Goal: Task Accomplishment & Management: Use online tool/utility

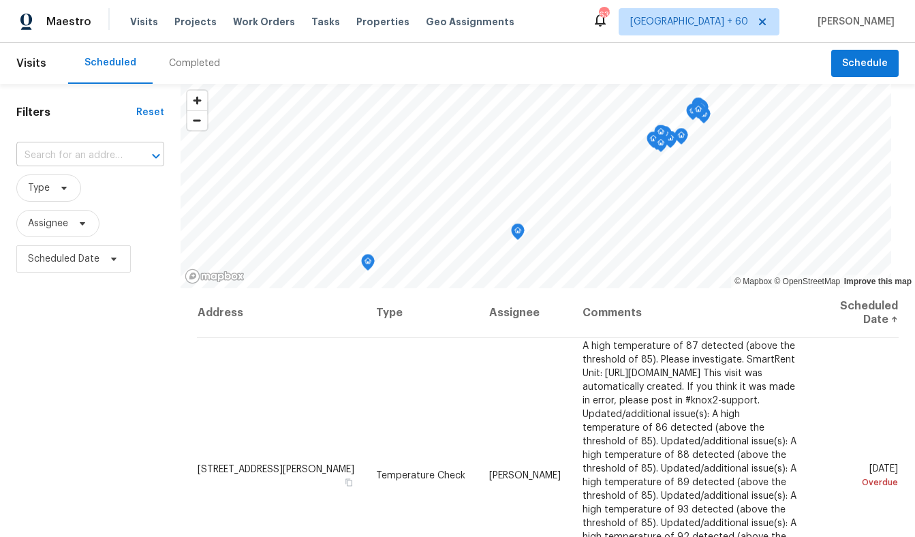
click at [69, 148] on input "text" at bounding box center [71, 155] width 110 height 21
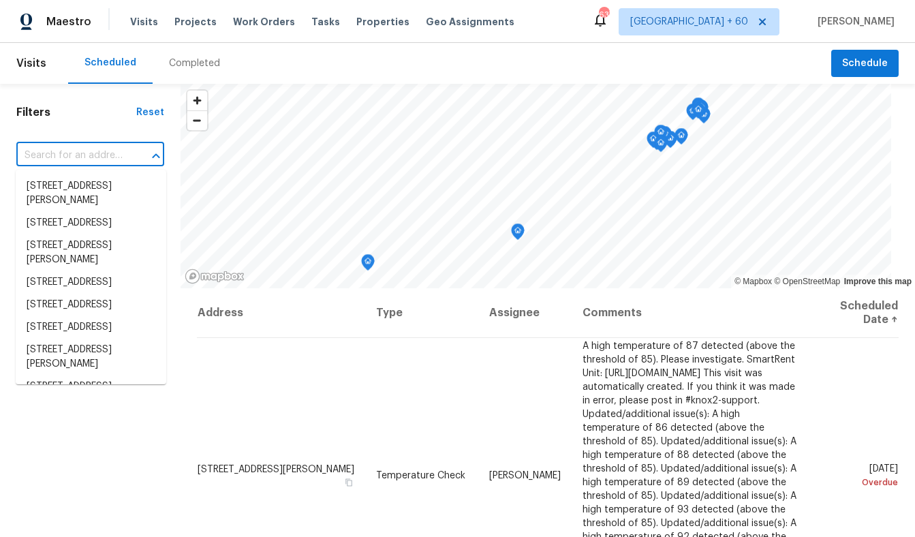
paste input "[STREET_ADDRESS]"
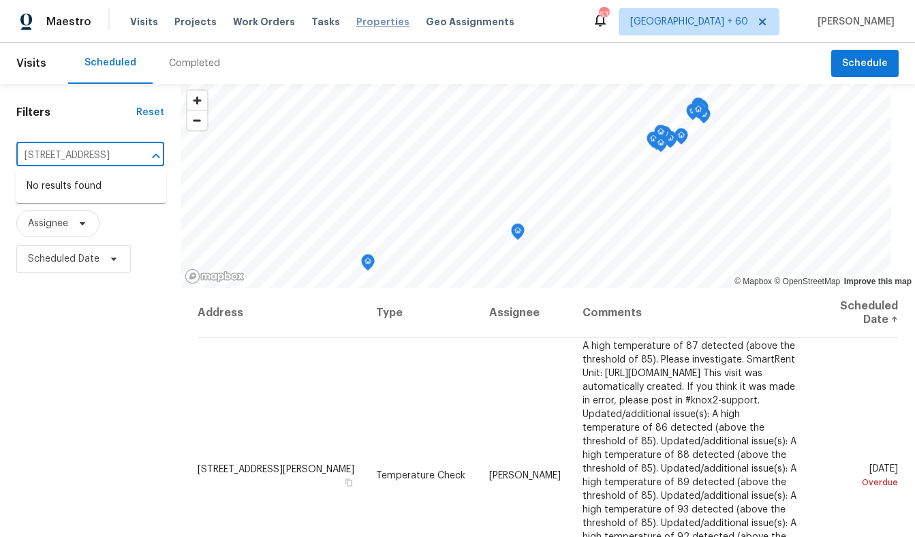
type input "[STREET_ADDRESS]"
click at [356, 20] on span "Properties" at bounding box center [382, 22] width 53 height 14
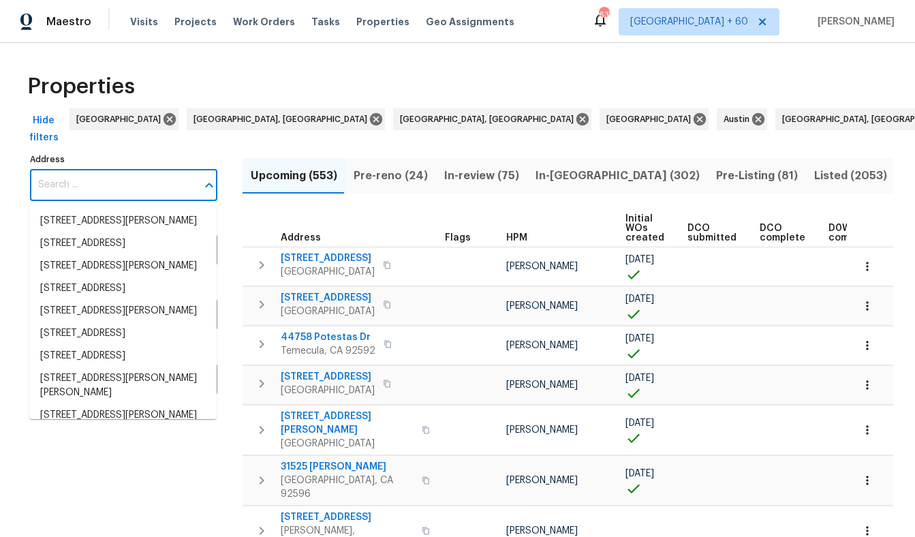
click at [86, 187] on input "Address" at bounding box center [113, 185] width 167 height 32
paste input "[STREET_ADDRESS]"
type input "[STREET_ADDRESS]"
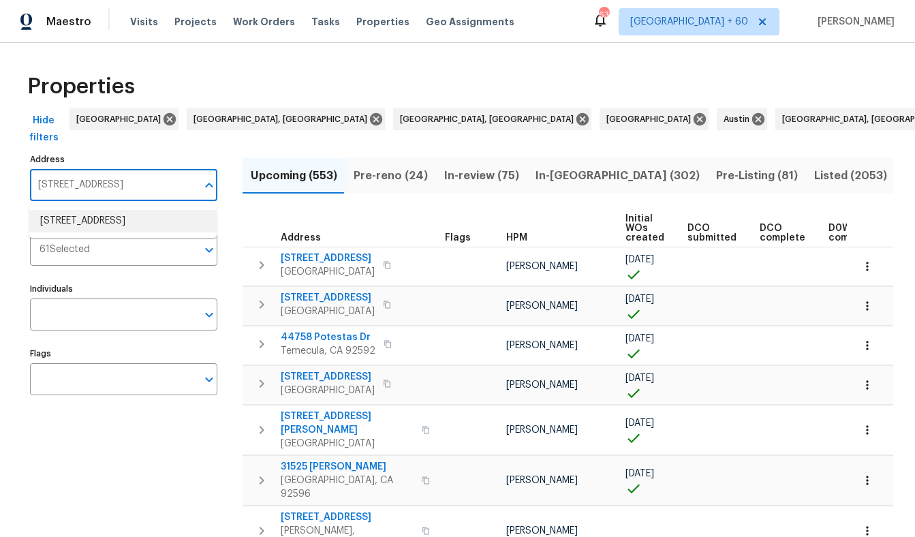
click at [106, 213] on li "5235 Caspian Springs Dr Unit 101 Las Vegas NV 89120" at bounding box center [122, 221] width 187 height 22
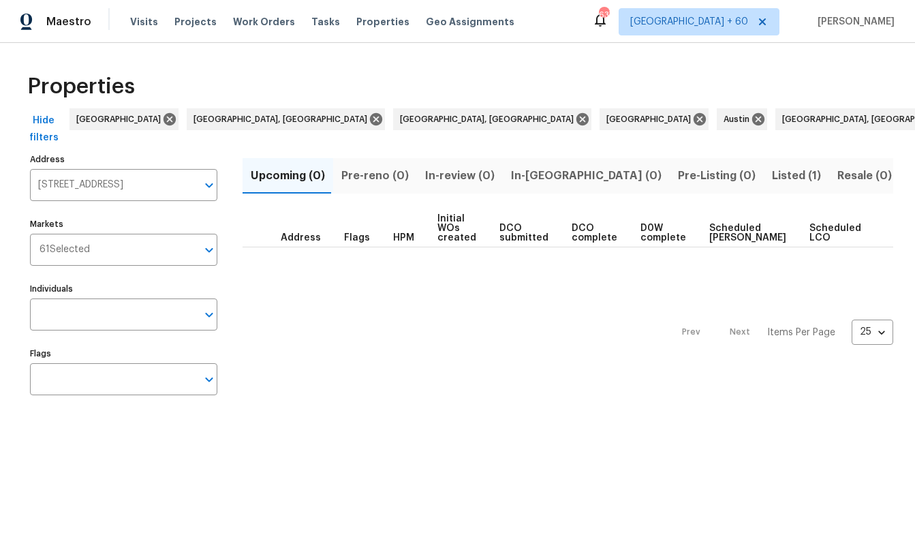
click at [764, 164] on button "Listed (1)" at bounding box center [796, 175] width 65 height 35
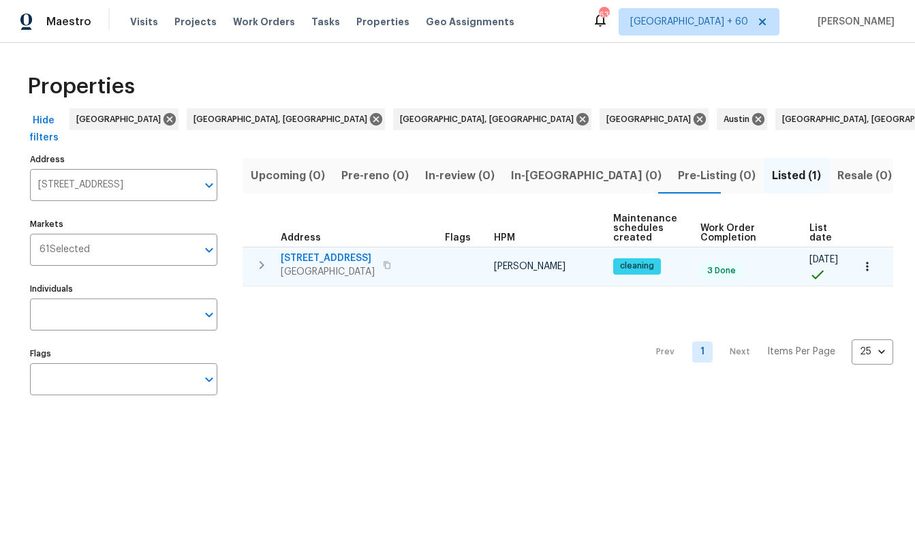
click at [297, 262] on span "5235 Caspian Springs Dr Unit 101" at bounding box center [328, 258] width 94 height 14
click at [253, 273] on icon "button" at bounding box center [261, 265] width 16 height 16
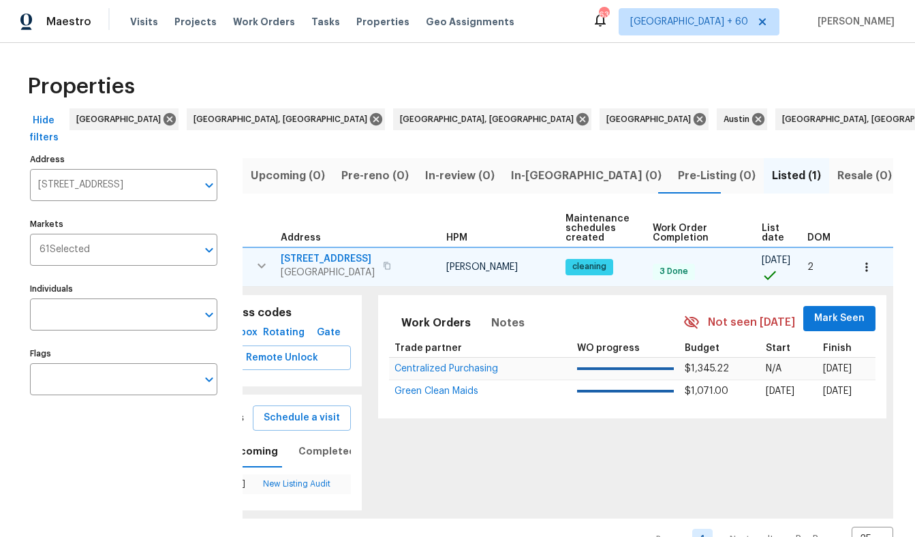
click at [303, 260] on span "5235 Caspian Springs Dr Unit 101" at bounding box center [328, 259] width 94 height 14
click at [764, 185] on button "Listed (1)" at bounding box center [796, 175] width 65 height 35
click at [314, 258] on span "5235 Caspian Springs Dr Unit 101" at bounding box center [328, 259] width 94 height 14
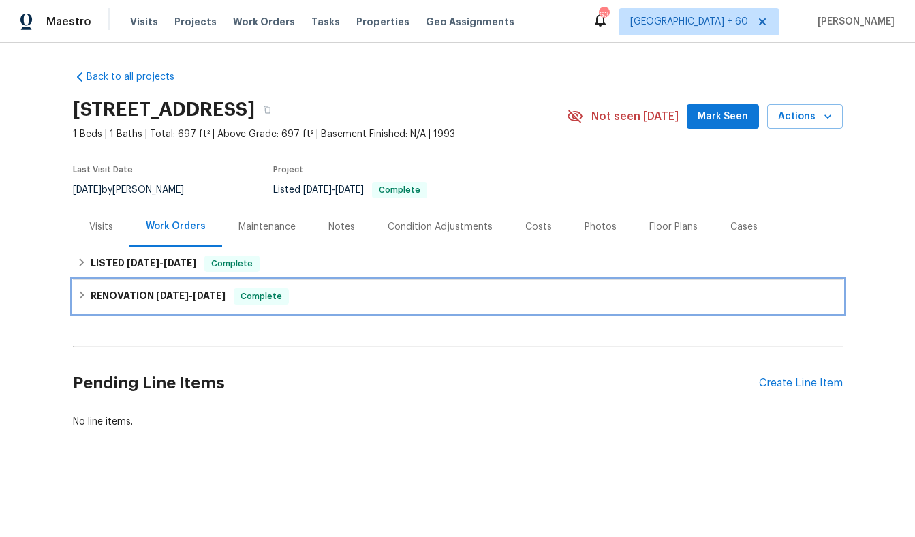
click at [83, 300] on icon at bounding box center [82, 295] width 10 height 10
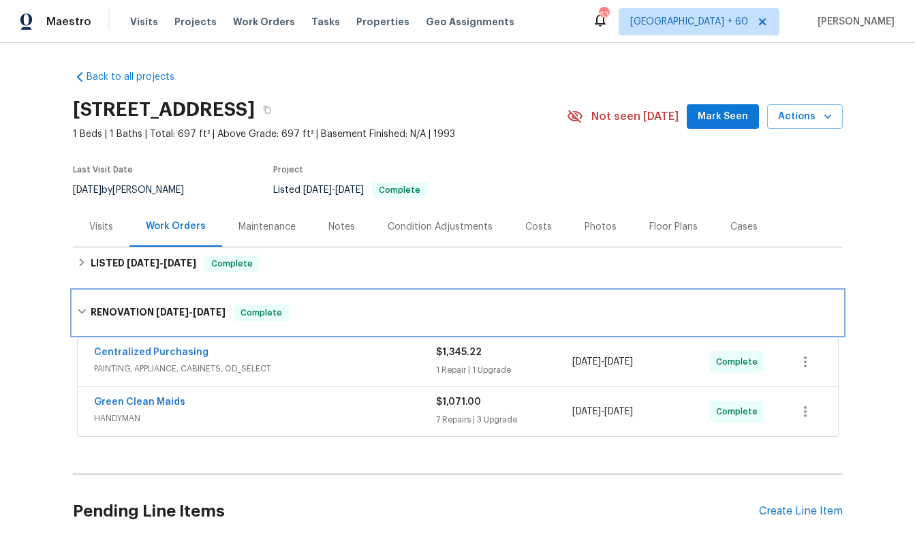
scroll to position [36, 0]
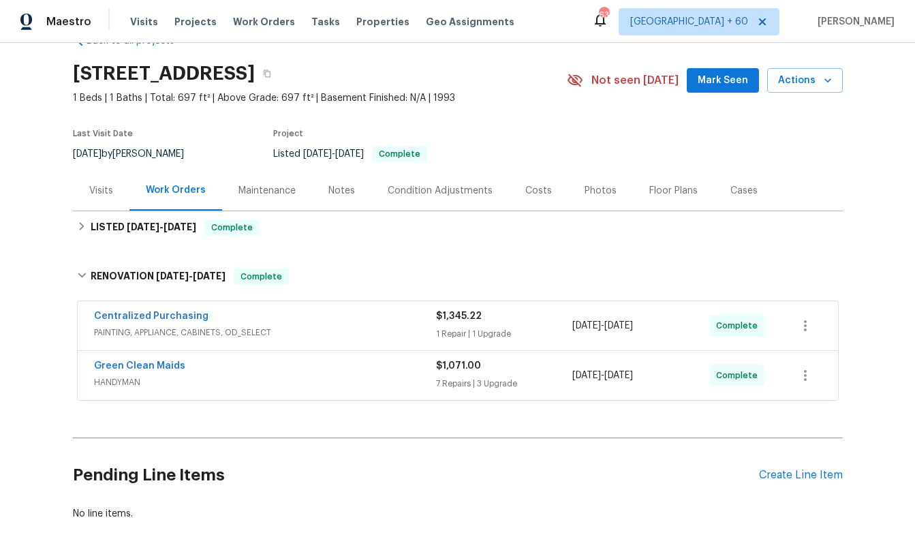
click at [449, 321] on span "$1,345.22" at bounding box center [459, 316] width 46 height 10
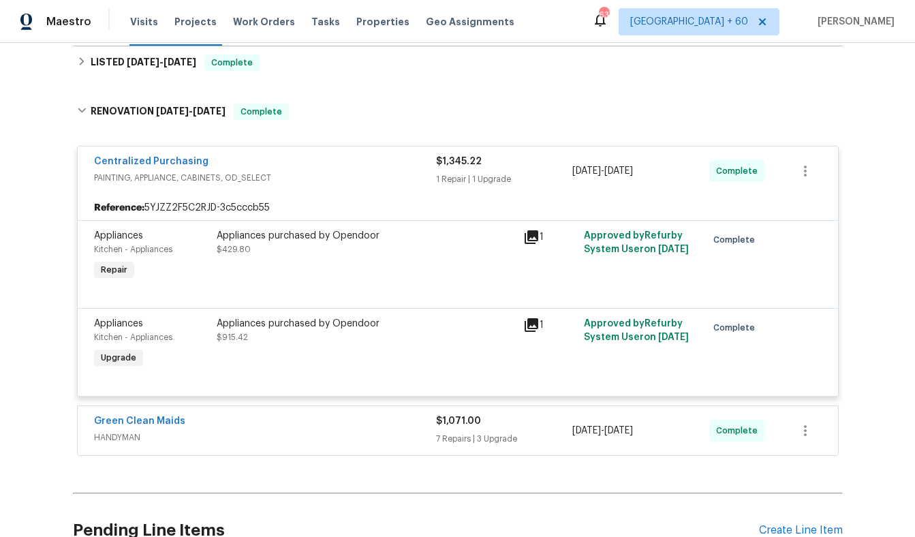
scroll to position [271, 0]
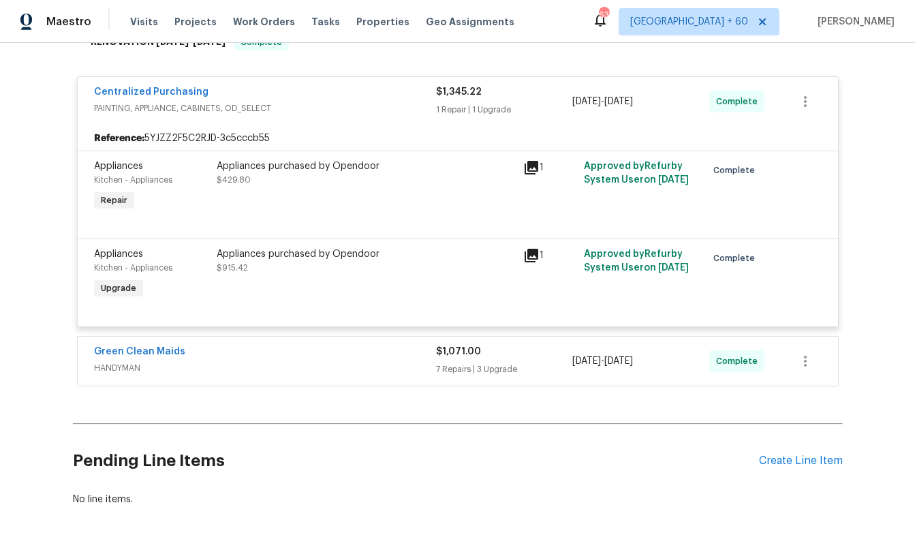
click at [300, 375] on span "HANDYMAN" at bounding box center [265, 368] width 342 height 14
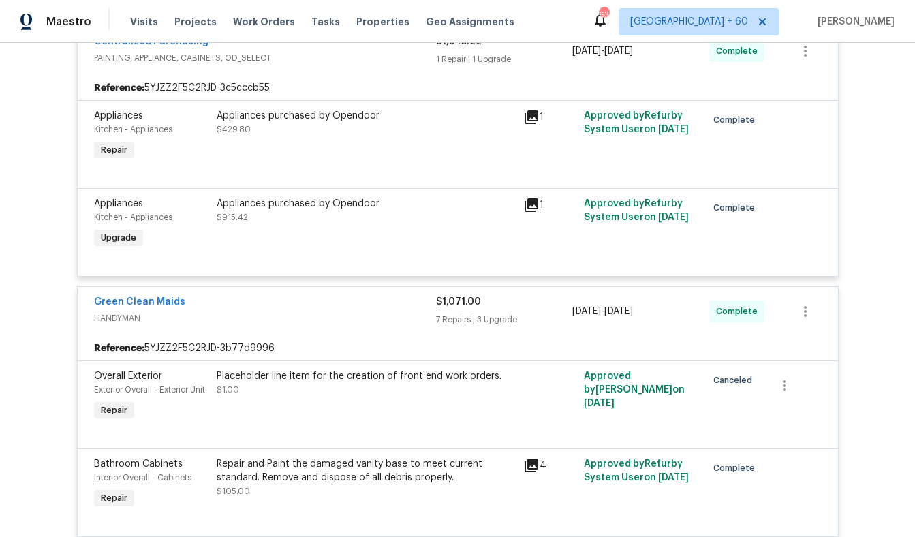
scroll to position [0, 0]
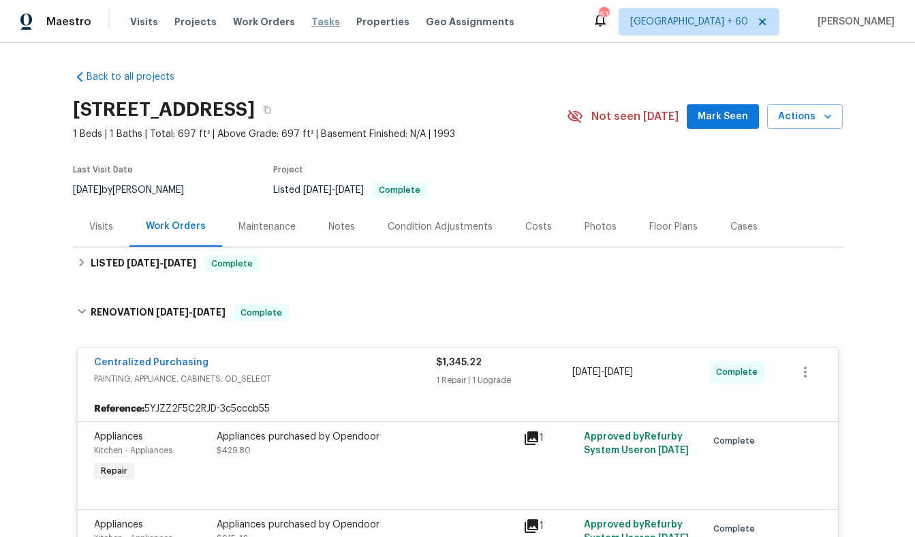
click at [311, 18] on span "Tasks" at bounding box center [325, 22] width 29 height 10
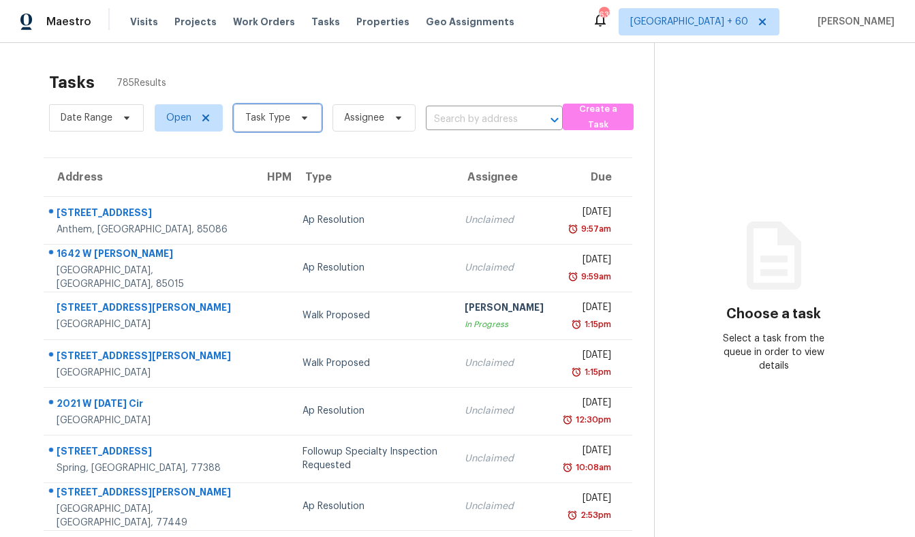
click at [288, 119] on span "Task Type" at bounding box center [278, 117] width 88 height 27
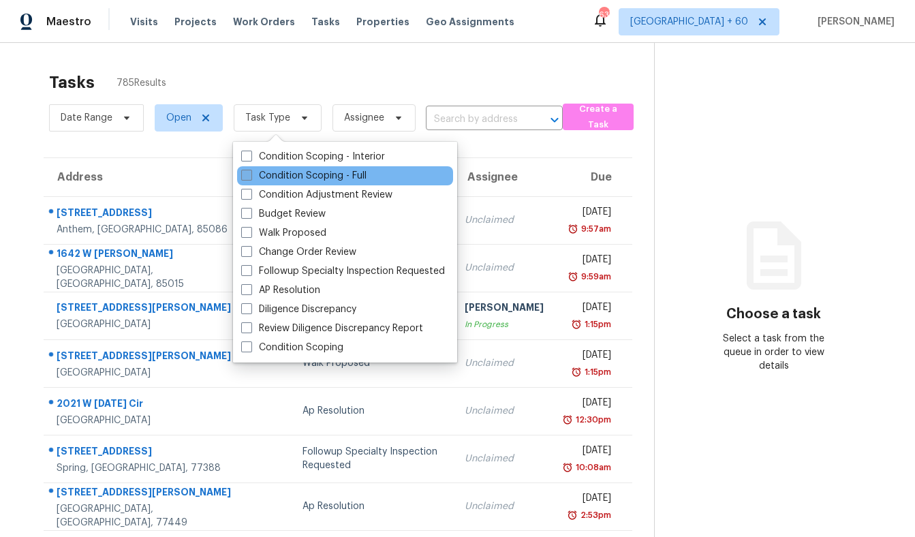
click at [244, 173] on span at bounding box center [246, 175] width 11 height 11
click at [244, 173] on input "Condition Scoping - Full" at bounding box center [245, 173] width 9 height 9
checkbox input "true"
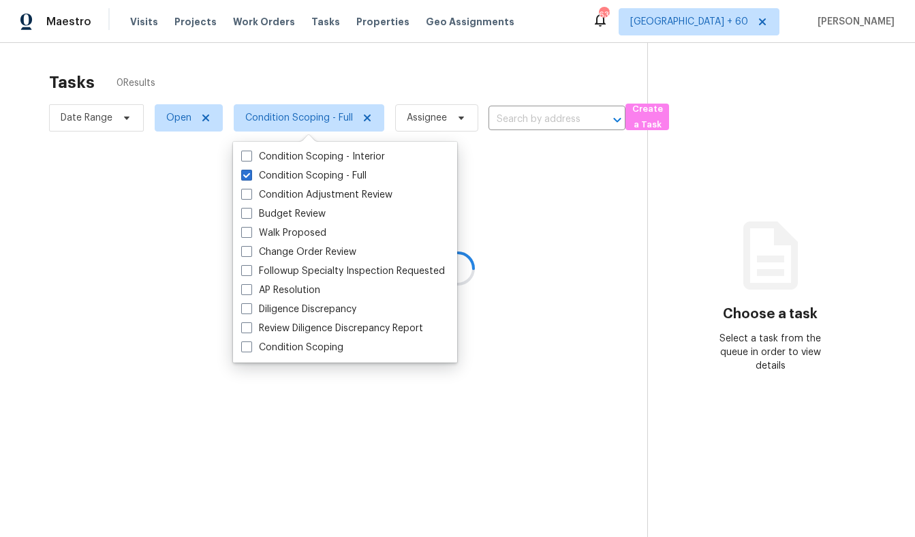
click at [176, 128] on div at bounding box center [457, 268] width 915 height 537
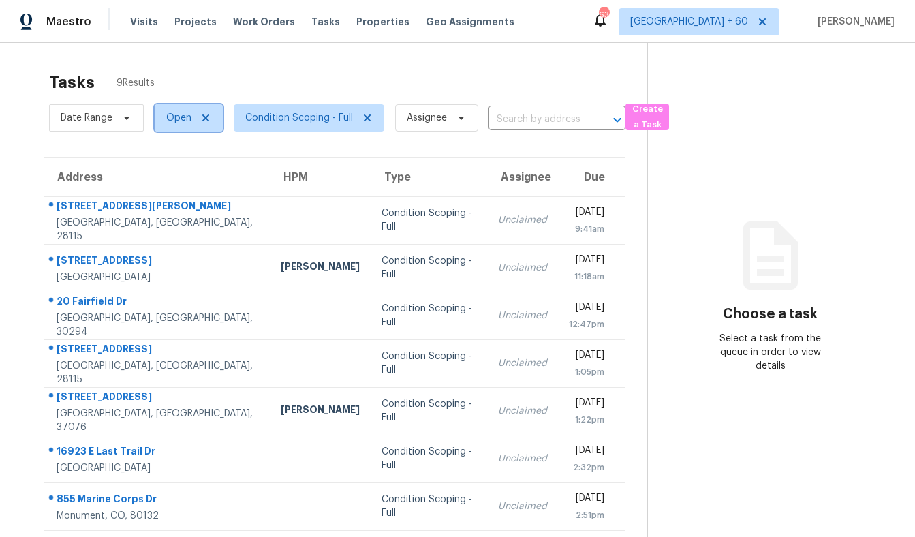
click at [177, 122] on span "Open" at bounding box center [178, 118] width 25 height 14
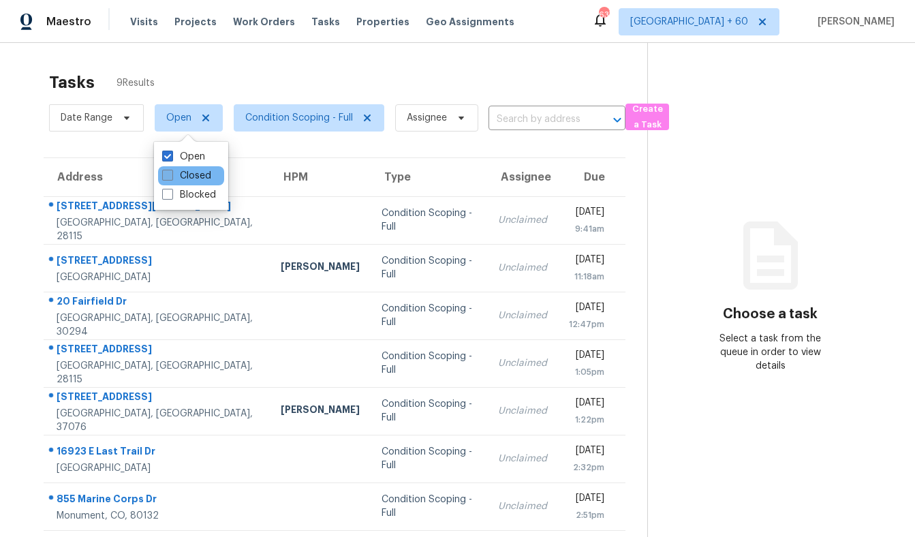
click at [168, 176] on span at bounding box center [167, 175] width 11 height 11
click at [168, 176] on input "Closed" at bounding box center [166, 173] width 9 height 9
checkbox input "true"
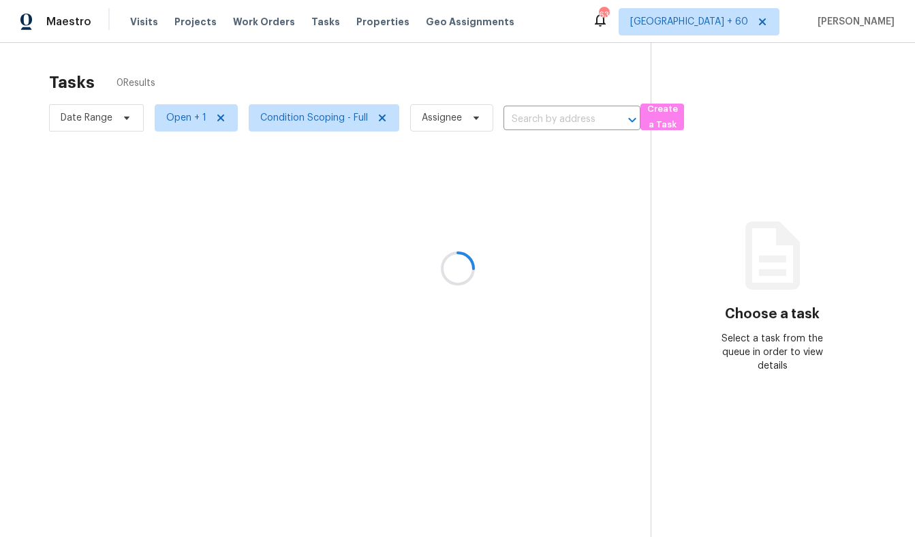
click at [195, 83] on div at bounding box center [457, 268] width 915 height 537
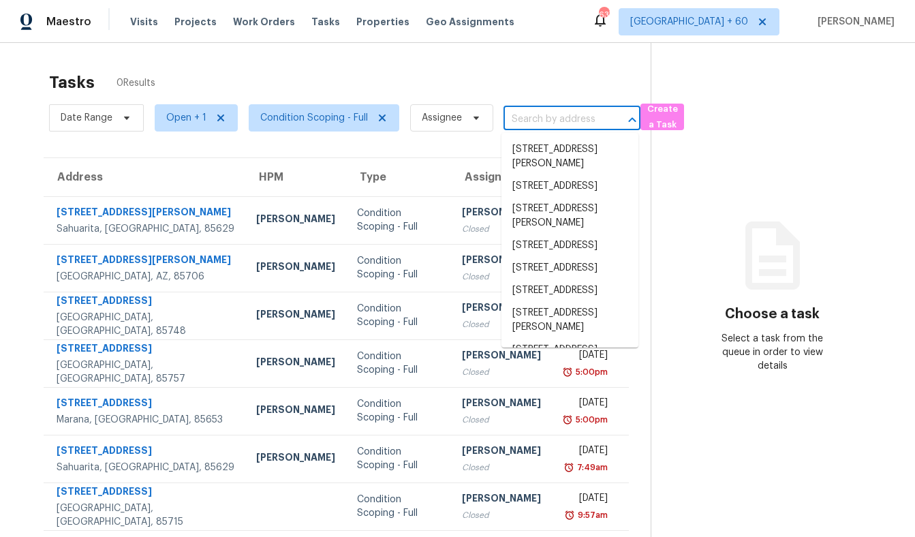
click at [545, 129] on input "text" at bounding box center [553, 119] width 99 height 21
paste input "[STREET_ADDRESS]"
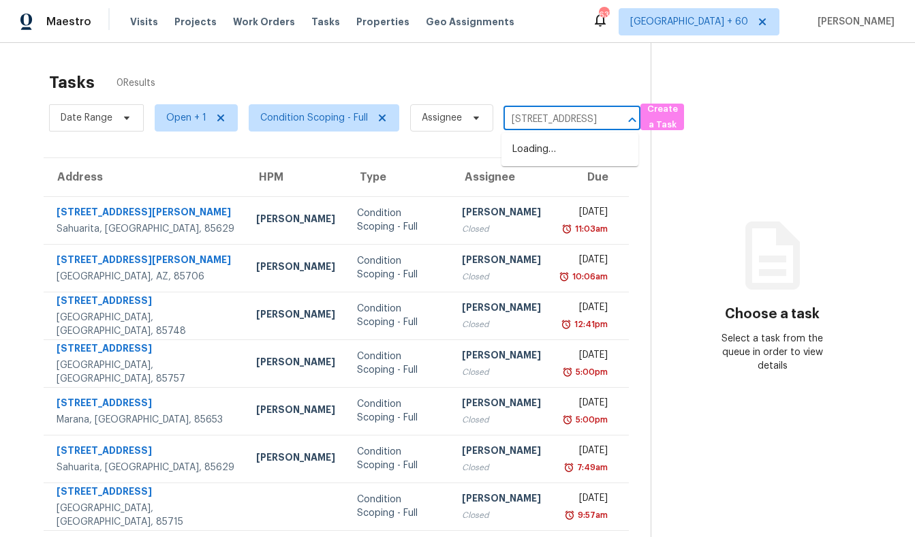
scroll to position [0, 154]
type input "[STREET_ADDRESS]"
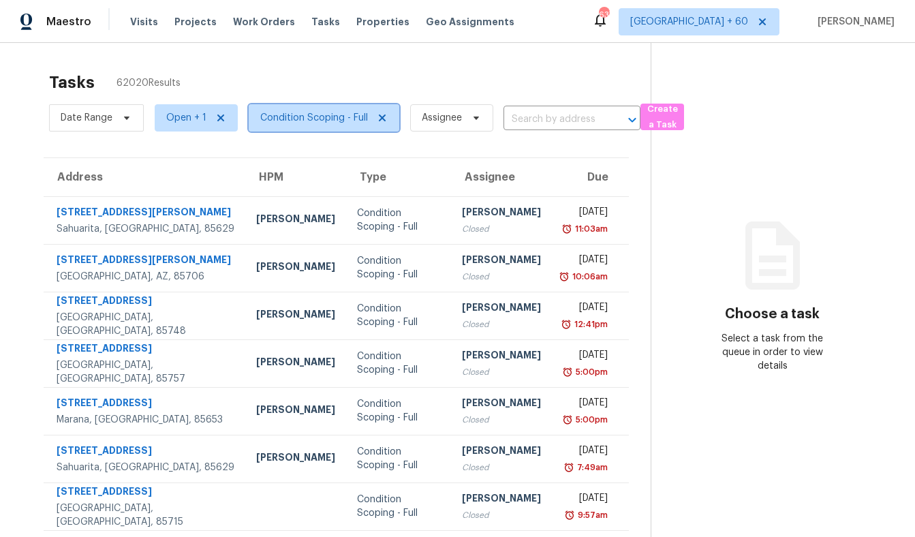
scroll to position [0, 0]
click at [260, 118] on span "Condition Scoping - Full" at bounding box center [314, 118] width 108 height 14
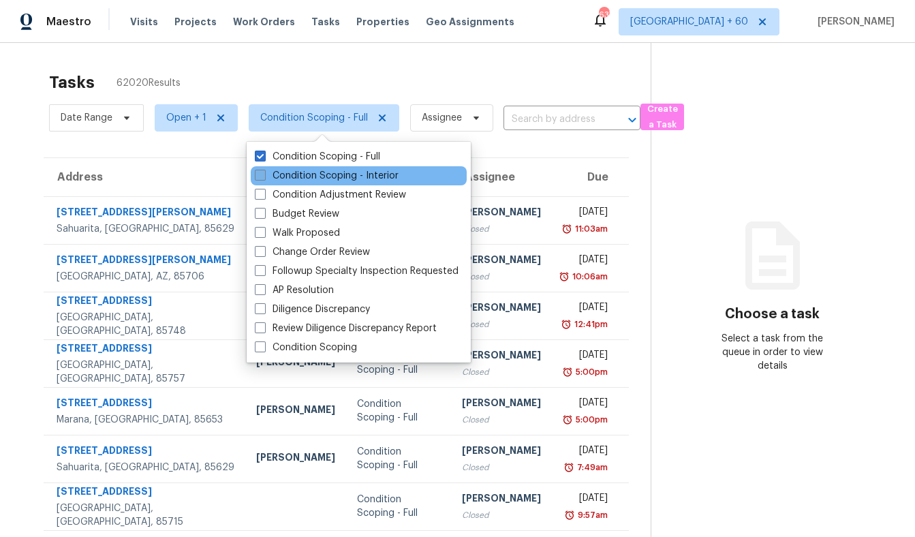
click at [262, 176] on span at bounding box center [260, 175] width 11 height 11
click at [262, 176] on input "Condition Scoping - Interior" at bounding box center [259, 173] width 9 height 9
checkbox input "true"
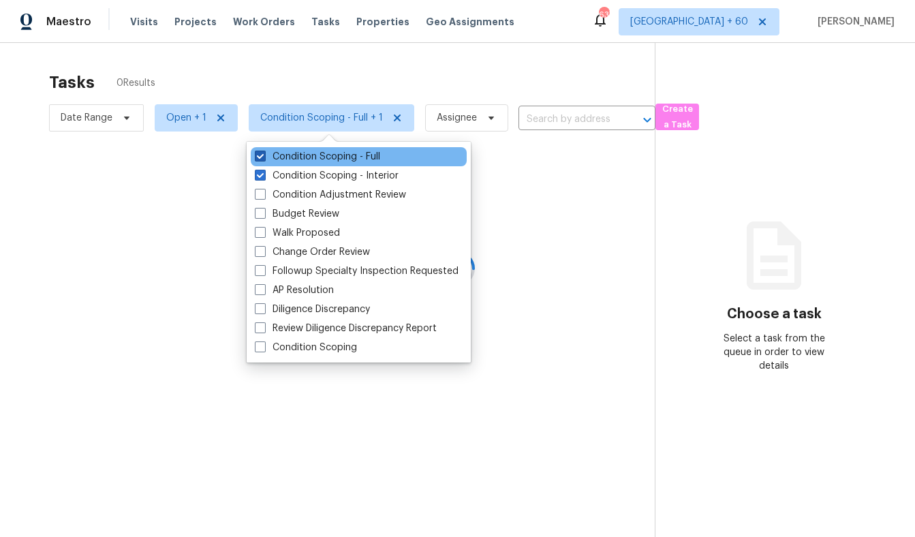
click at [257, 153] on span at bounding box center [260, 156] width 11 height 11
click at [257, 153] on input "Condition Scoping - Full" at bounding box center [259, 154] width 9 height 9
checkbox input "false"
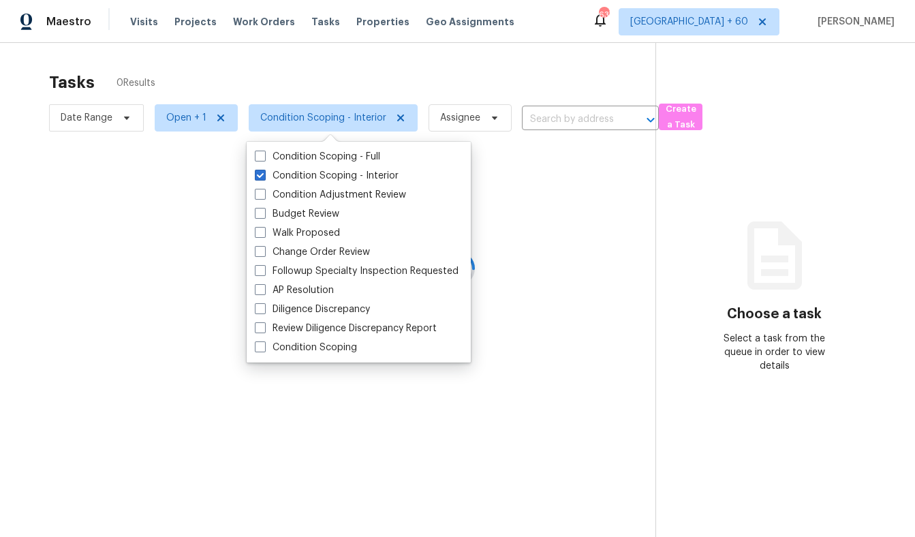
click at [333, 73] on div at bounding box center [457, 268] width 915 height 537
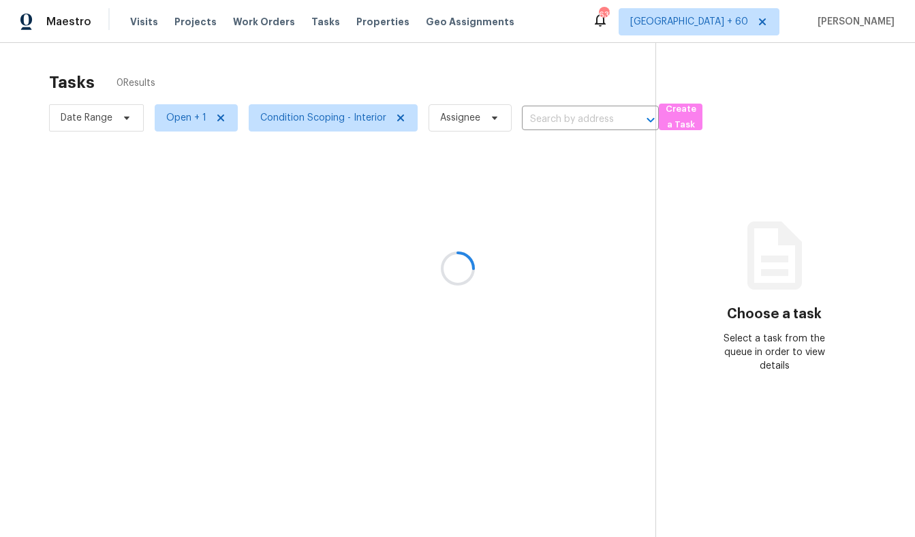
click at [574, 110] on div at bounding box center [457, 268] width 915 height 537
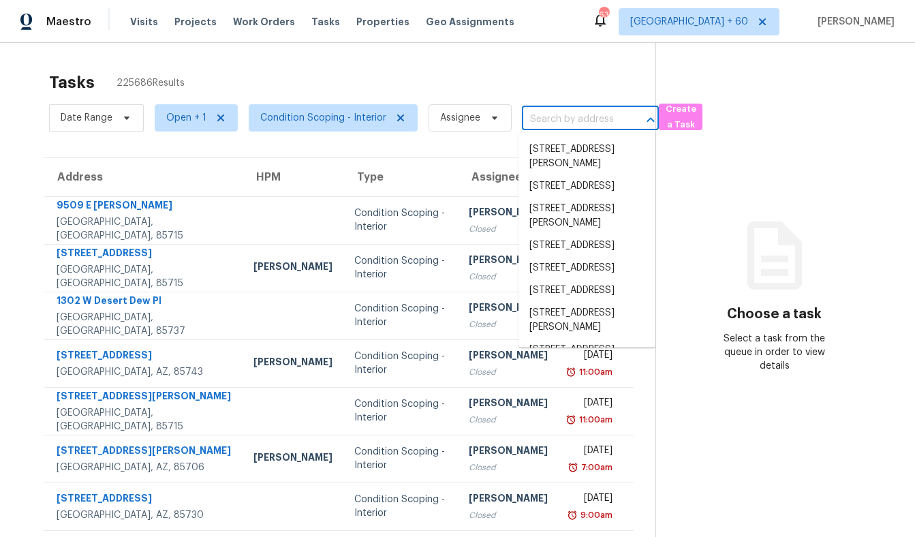
paste input "[STREET_ADDRESS]"
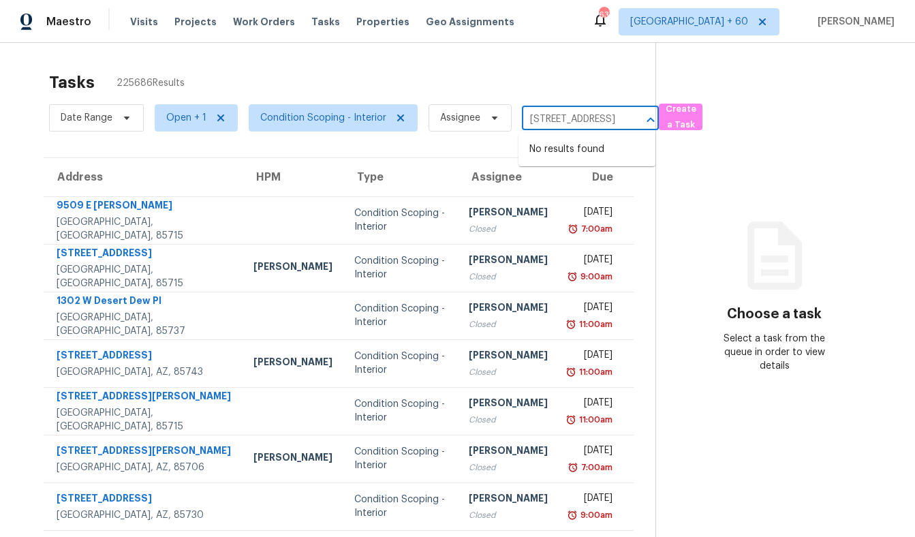
type input "[STREET_ADDRESS]"
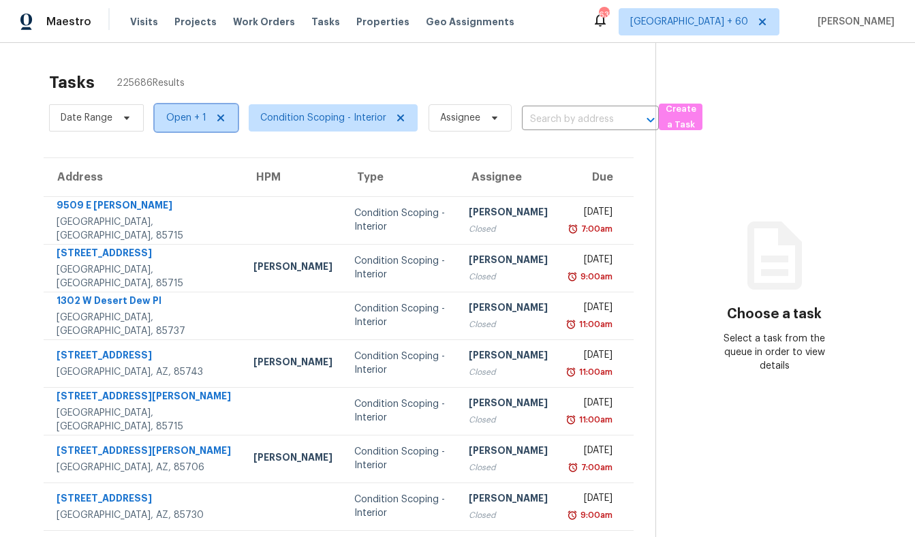
scroll to position [0, 0]
click at [178, 123] on span "Open + 1" at bounding box center [186, 118] width 40 height 14
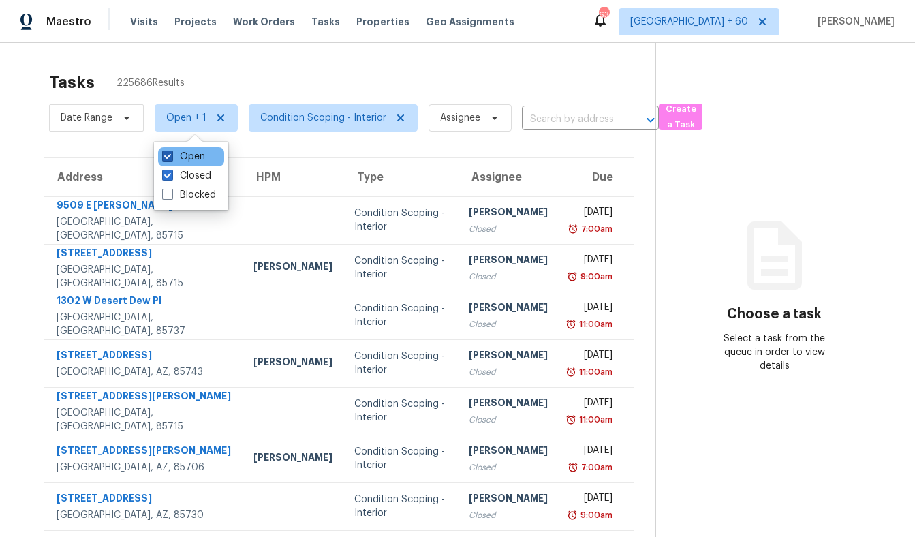
click at [171, 155] on span at bounding box center [167, 156] width 11 height 11
click at [171, 155] on input "Open" at bounding box center [166, 154] width 9 height 9
checkbox input "false"
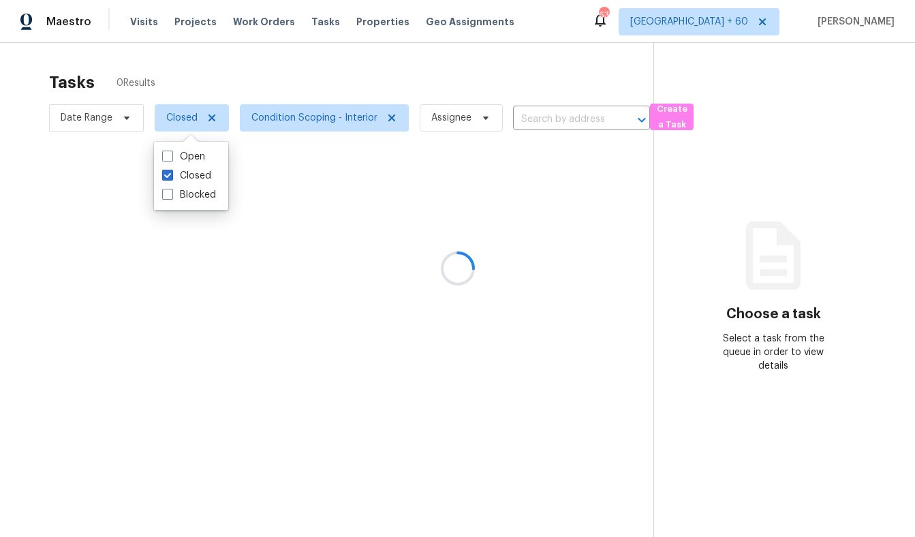
click at [303, 80] on div at bounding box center [457, 268] width 915 height 537
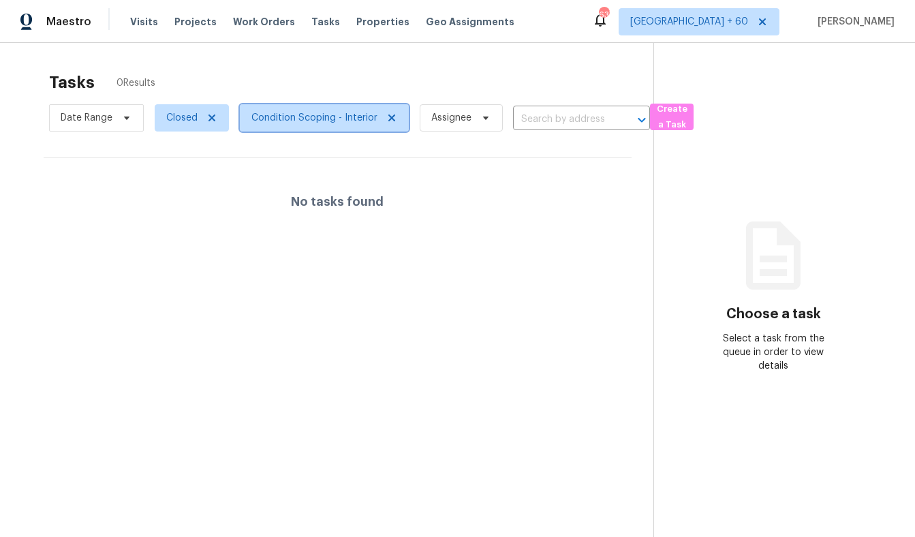
click at [331, 118] on span "Condition Scoping - Interior" at bounding box center [314, 118] width 126 height 14
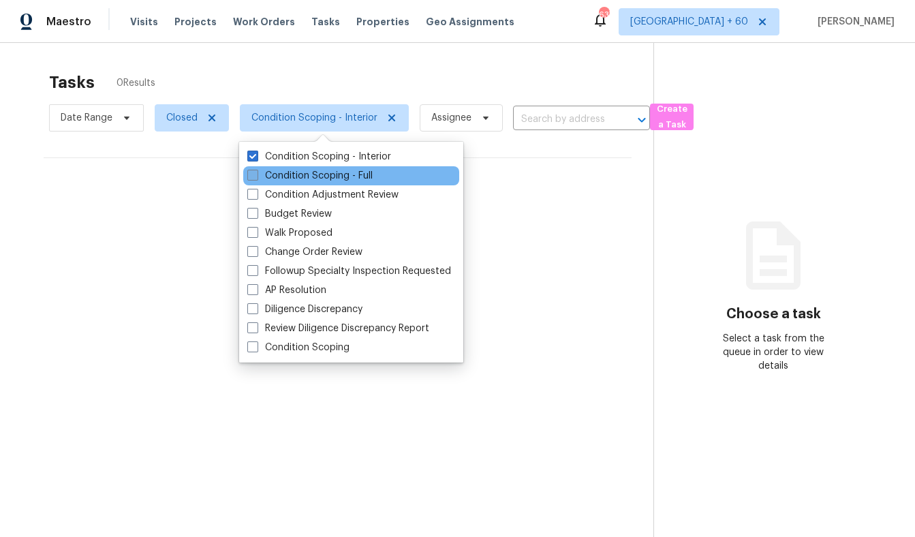
click at [306, 178] on label "Condition Scoping - Full" at bounding box center [309, 176] width 125 height 14
click at [256, 178] on input "Condition Scoping - Full" at bounding box center [251, 173] width 9 height 9
checkbox input "true"
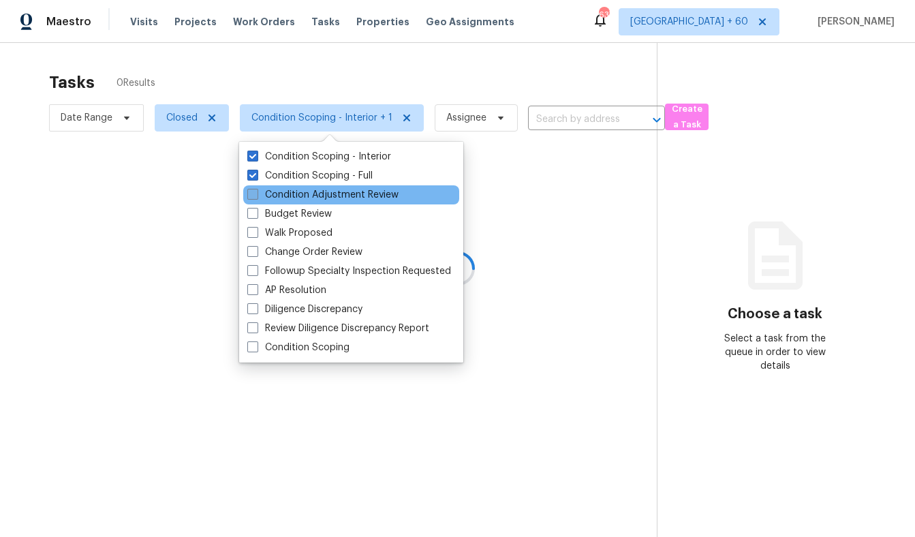
click at [311, 197] on label "Condition Adjustment Review" at bounding box center [322, 195] width 151 height 14
click at [256, 197] on input "Condition Adjustment Review" at bounding box center [251, 192] width 9 height 9
click at [311, 197] on label "Condition Adjustment Review" at bounding box center [322, 195] width 151 height 14
click at [256, 197] on input "Condition Adjustment Review" at bounding box center [251, 192] width 9 height 9
checkbox input "false"
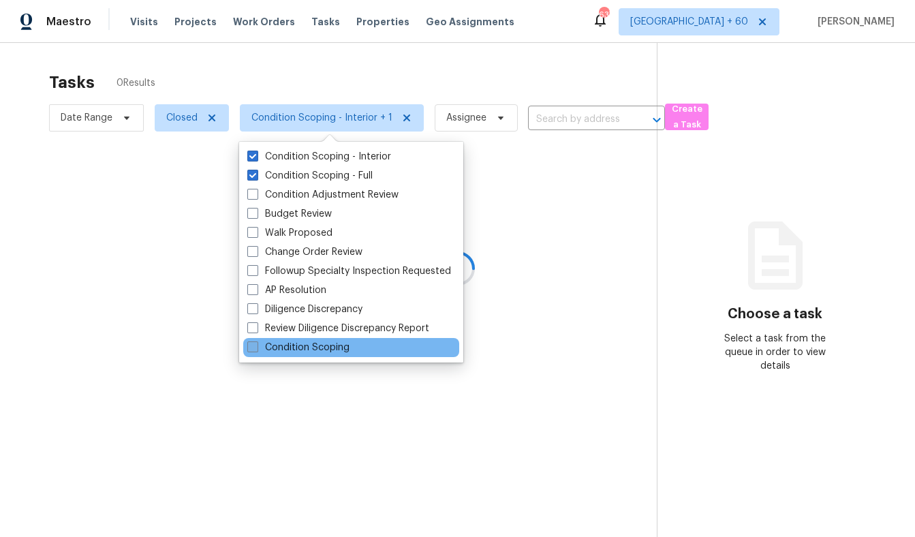
click at [311, 345] on label "Condition Scoping" at bounding box center [298, 348] width 102 height 14
click at [256, 345] on input "Condition Scoping" at bounding box center [251, 345] width 9 height 9
checkbox input "true"
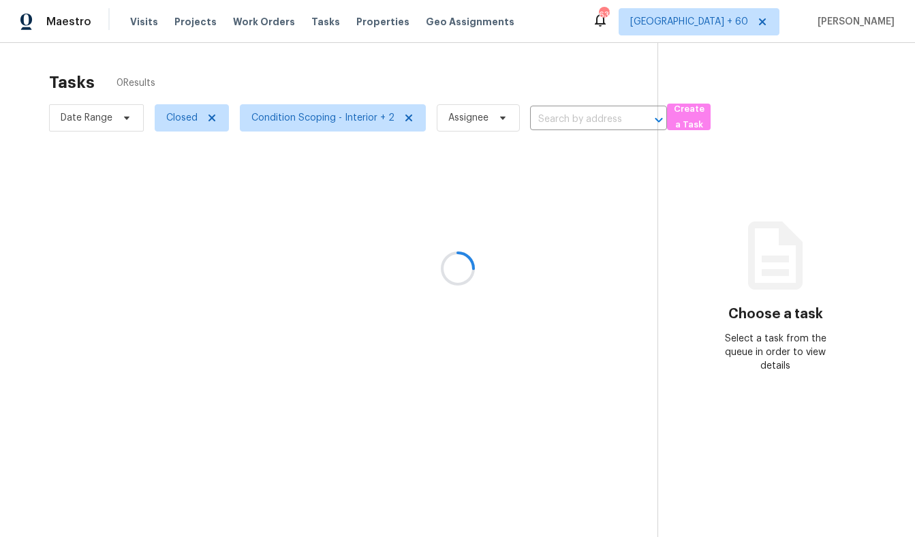
click at [439, 96] on div at bounding box center [457, 268] width 915 height 537
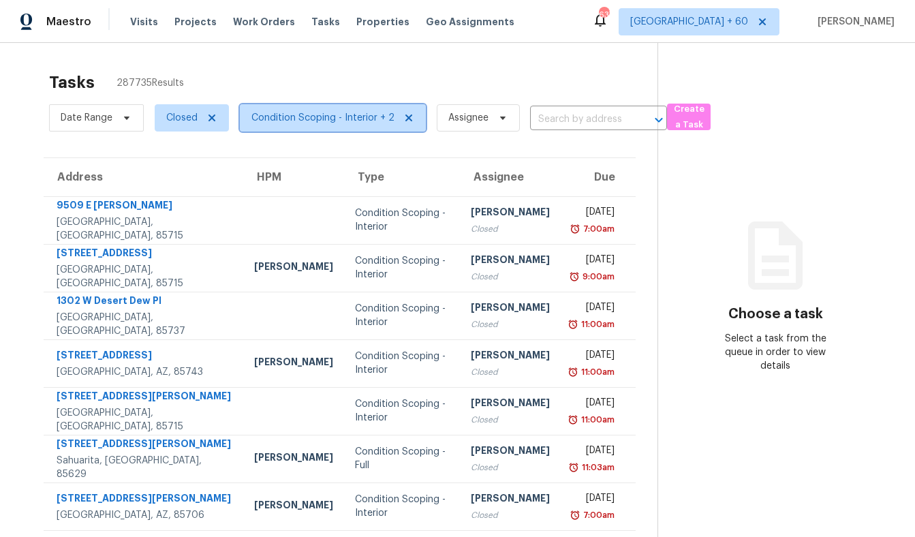
click at [310, 116] on span "Condition Scoping - Interior + 2" at bounding box center [322, 118] width 143 height 14
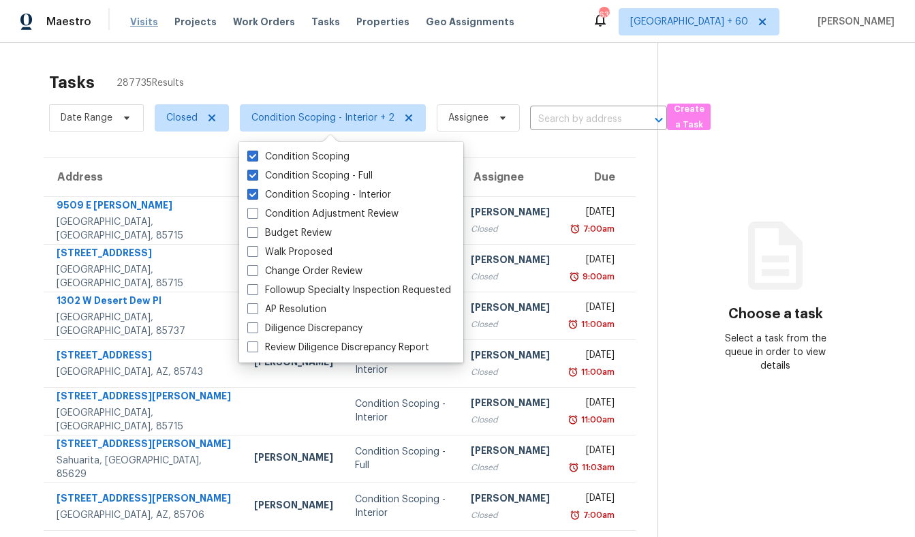
click at [146, 24] on span "Visits" at bounding box center [144, 22] width 28 height 14
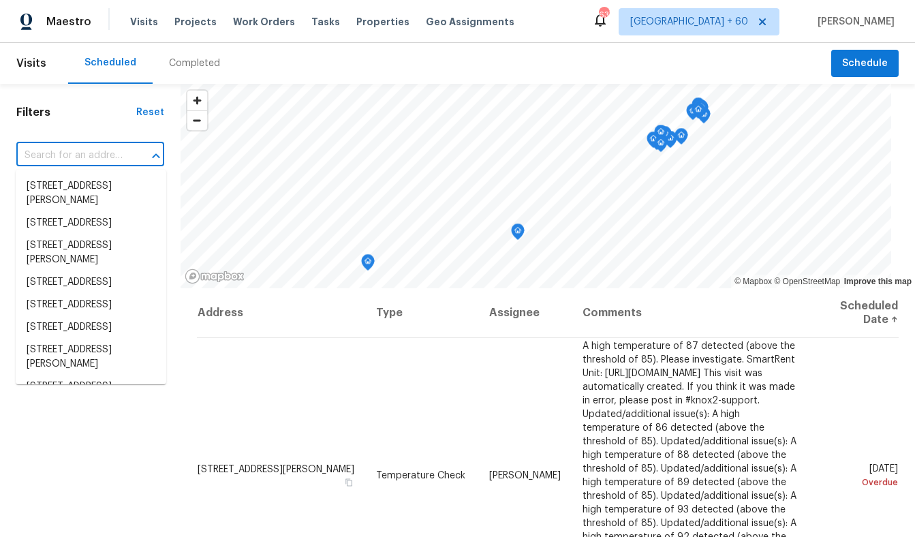
click at [85, 157] on input "text" at bounding box center [71, 155] width 110 height 21
paste input "5235 Caspian Springs Dr Unit 101, Las Vegas, NV 89120"
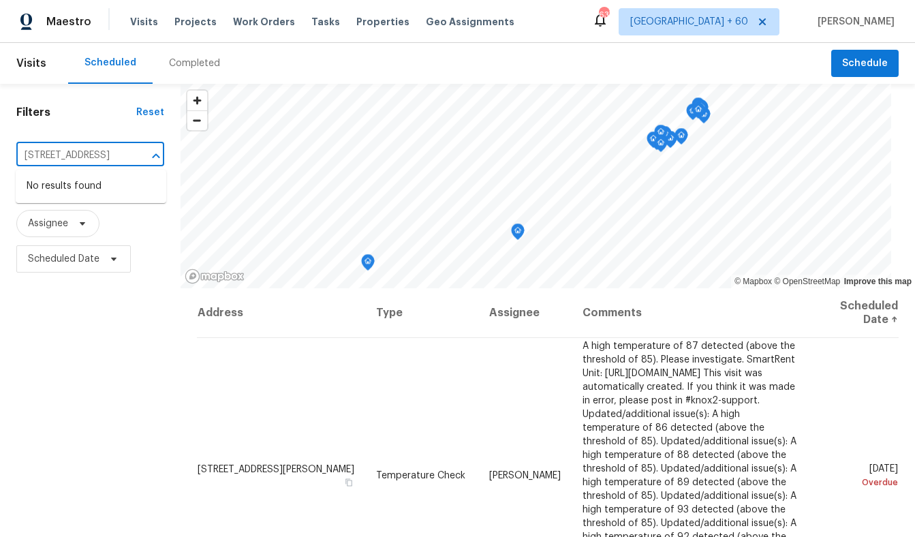
scroll to position [0, 140]
type input "5235 Caspian Springs Dr Unit 101, Las Vegas, NV 89120"
click at [93, 119] on h1 "Filters" at bounding box center [76, 113] width 120 height 14
click at [57, 179] on span "Type" at bounding box center [48, 187] width 65 height 27
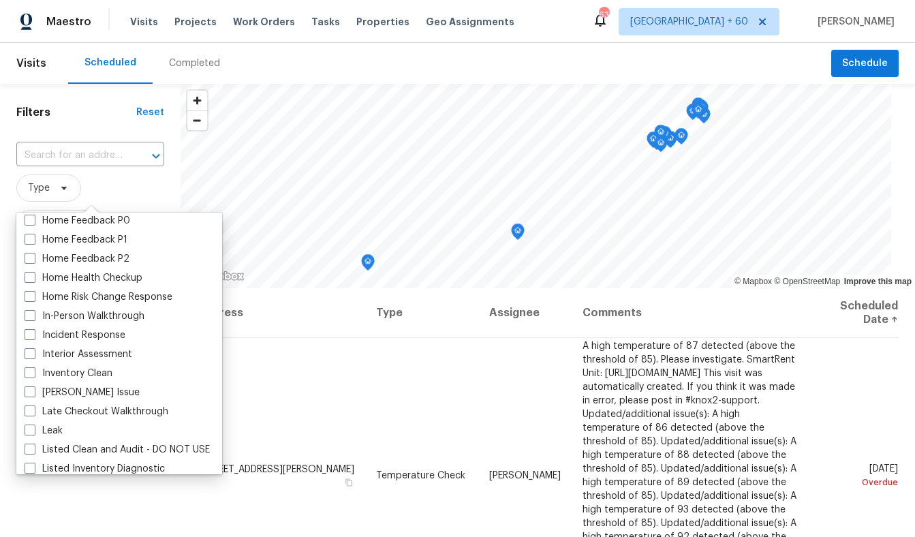
scroll to position [445, 0]
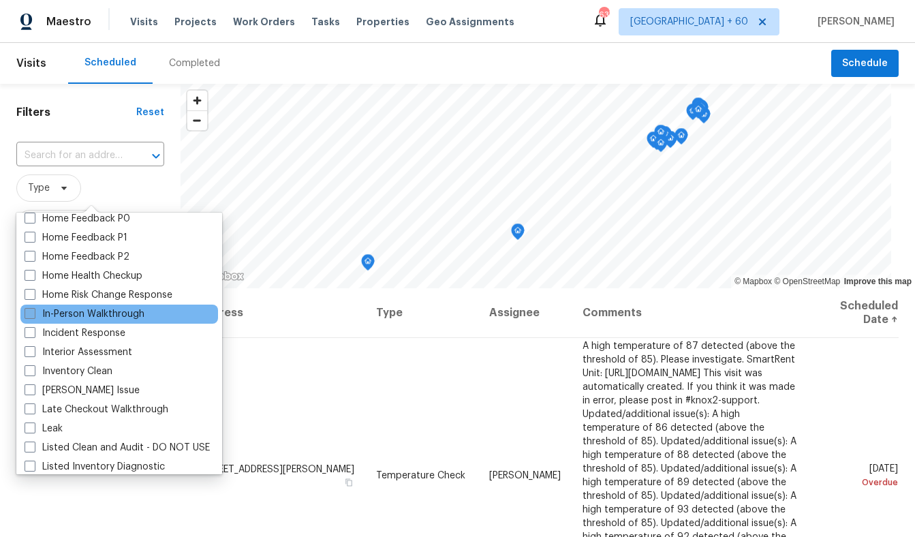
click at [81, 313] on label "In-Person Walkthrough" at bounding box center [85, 314] width 120 height 14
click at [33, 313] on input "In-Person Walkthrough" at bounding box center [29, 311] width 9 height 9
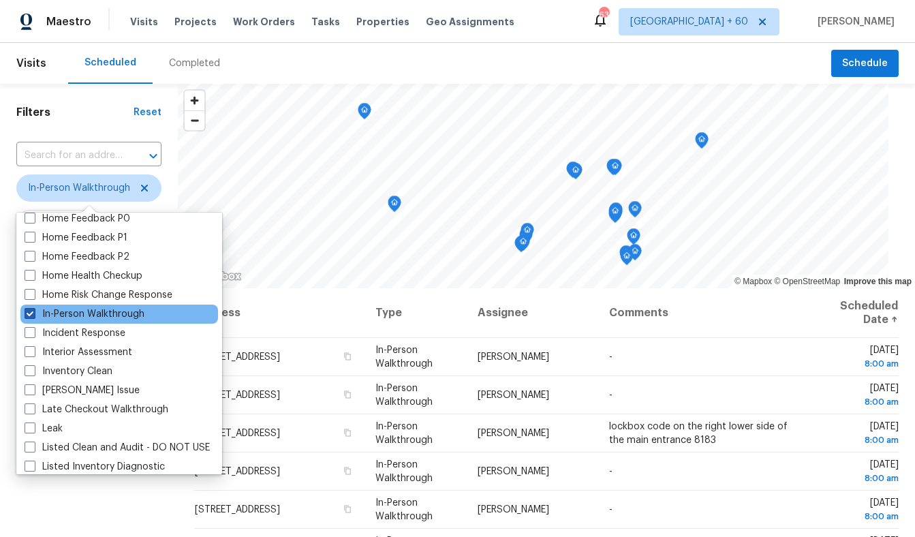
click at [104, 312] on label "In-Person Walkthrough" at bounding box center [85, 314] width 120 height 14
click at [33, 312] on input "In-Person Walkthrough" at bounding box center [29, 311] width 9 height 9
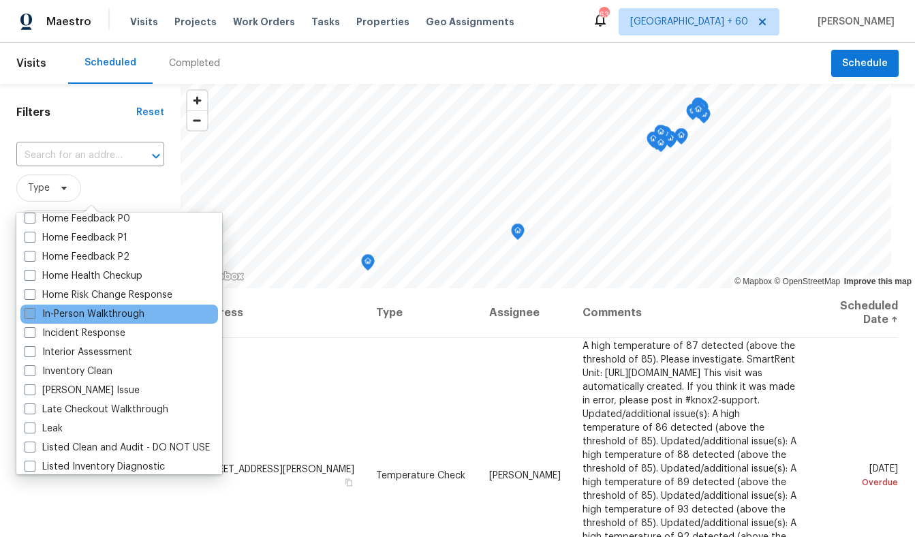
click at [80, 320] on label "In-Person Walkthrough" at bounding box center [85, 314] width 120 height 14
click at [33, 316] on input "In-Person Walkthrough" at bounding box center [29, 311] width 9 height 9
checkbox input "true"
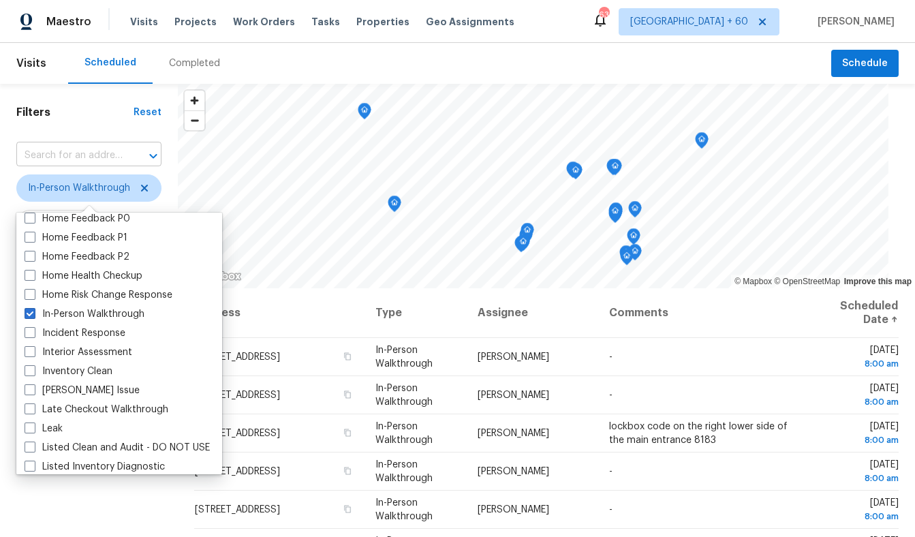
click at [72, 148] on input "text" at bounding box center [69, 155] width 107 height 21
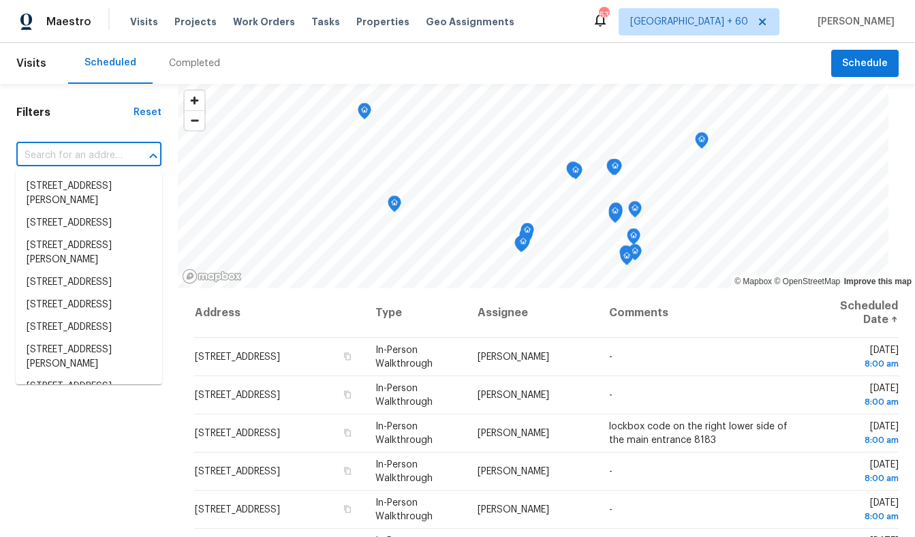
paste input "5235 Caspian Springs Dr Unit 101, Las Vegas, NV 89120"
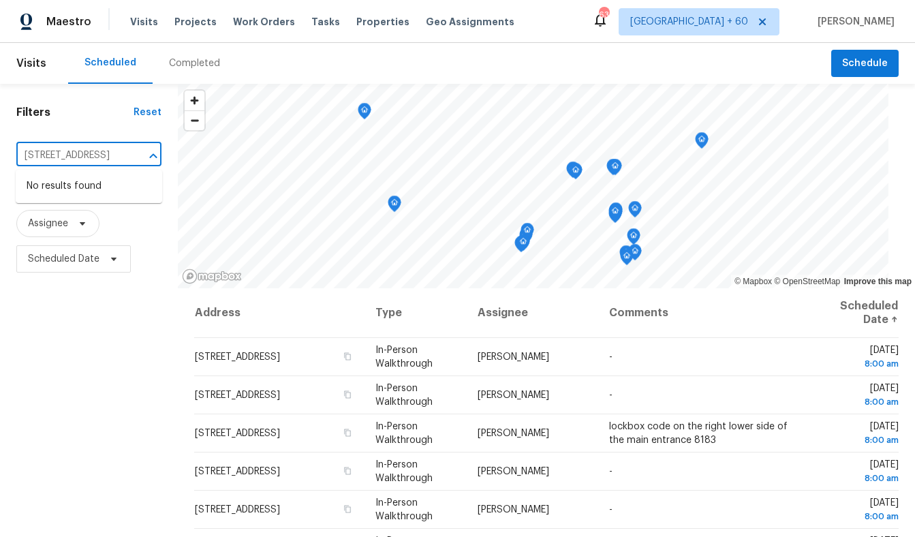
click at [121, 155] on input "5235 Caspian Springs Dr Unit 101, Las Vegas, NV 89120" at bounding box center [69, 155] width 107 height 21
type input "5235 Caspian Springs Dr Unit 101, Las Vegas, NV 89120"
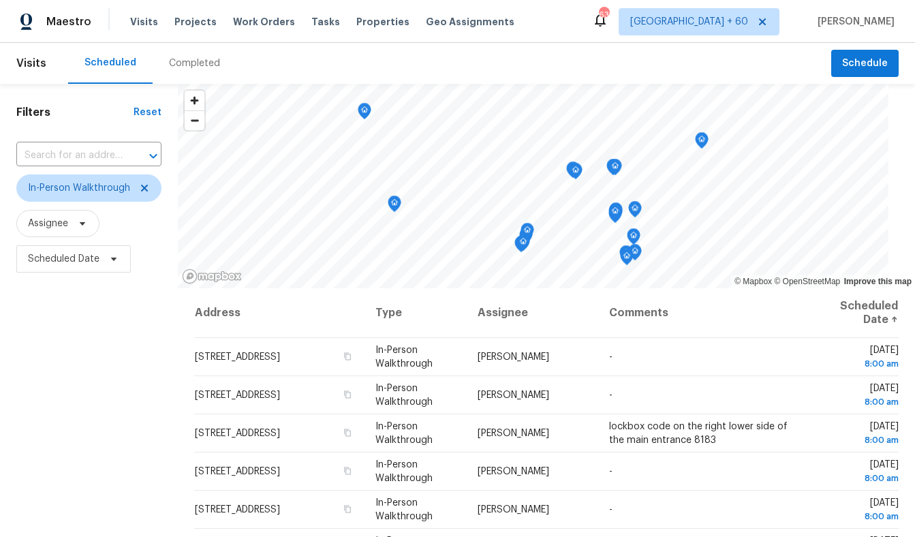
scroll to position [0, 0]
click at [97, 127] on div "Filters Reset ​ In-Person Walkthrough Assignee Scheduled Date" at bounding box center [89, 401] width 178 height 634
click at [78, 191] on span "In-Person Walkthrough" at bounding box center [79, 188] width 102 height 14
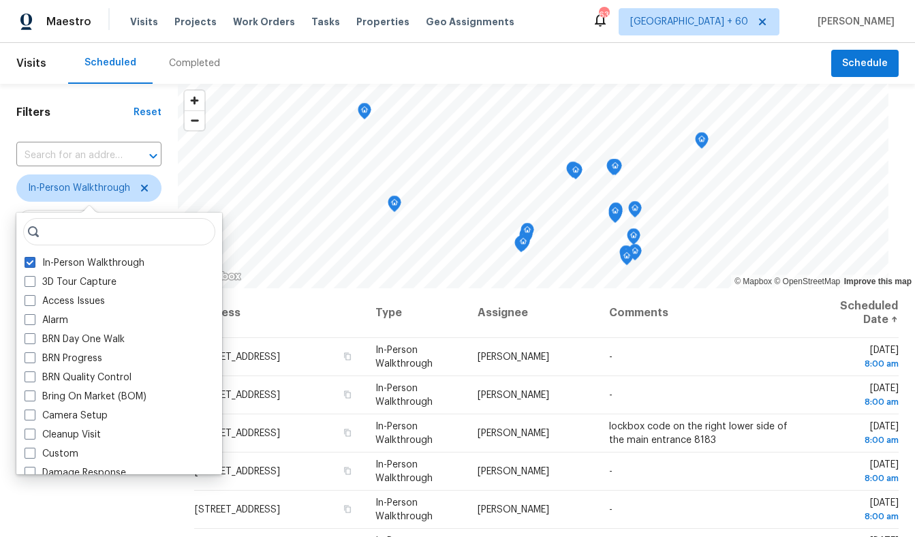
click at [98, 108] on h1 "Filters" at bounding box center [74, 113] width 117 height 14
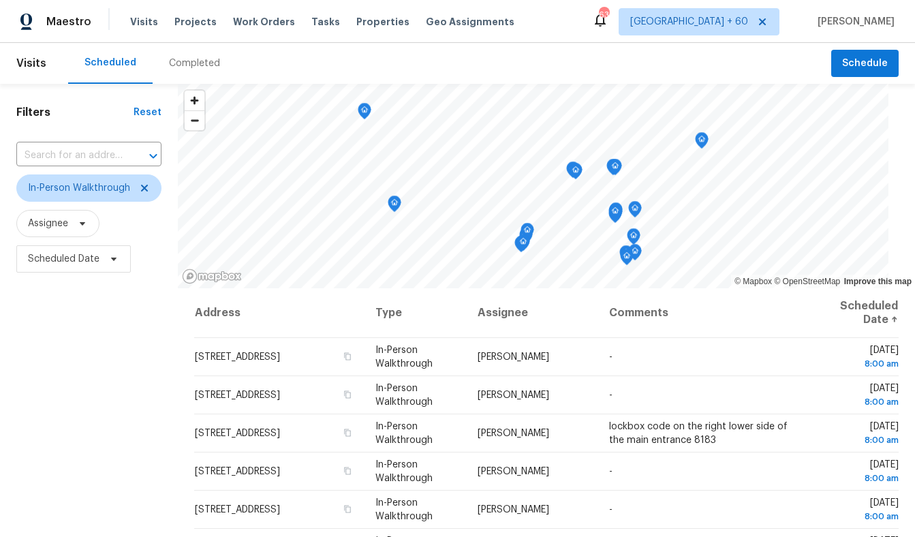
click at [198, 51] on div "Completed" at bounding box center [195, 63] width 84 height 41
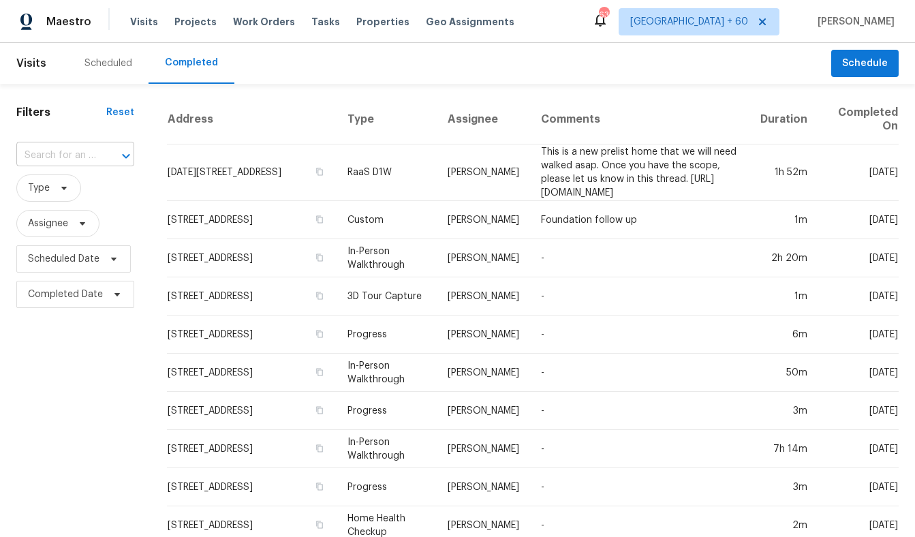
click at [69, 160] on input "text" at bounding box center [56, 155] width 80 height 21
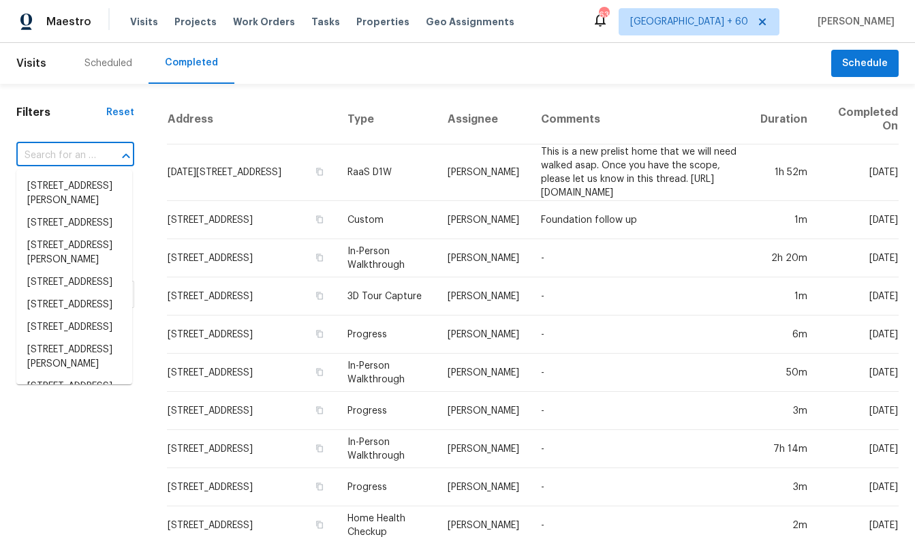
paste input "5235 Caspian Springs Dr Unit 101, Las Vegas, NV 89120"
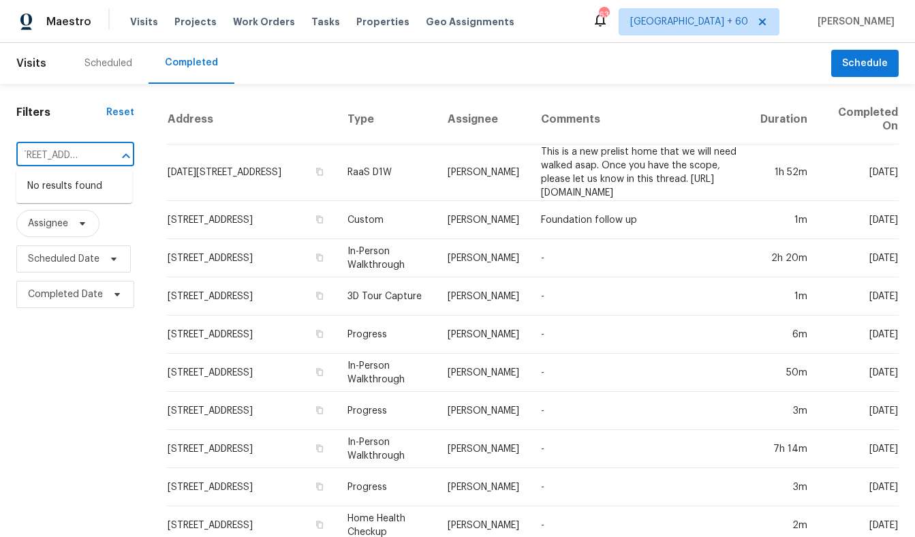
type input "5235 Caspian Springs Dr Unit 101, Las Vegas, NV 89120"
click at [72, 103] on div "Filters Reset ​ Type Assignee Scheduled Date Completed Date" at bounding box center [75, 523] width 151 height 878
click at [60, 189] on icon at bounding box center [64, 188] width 11 height 11
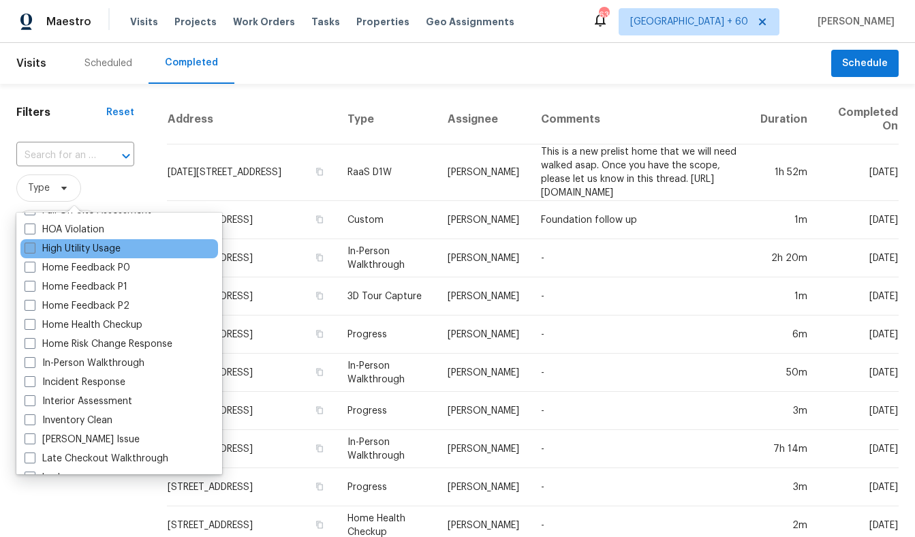
scroll to position [410, 0]
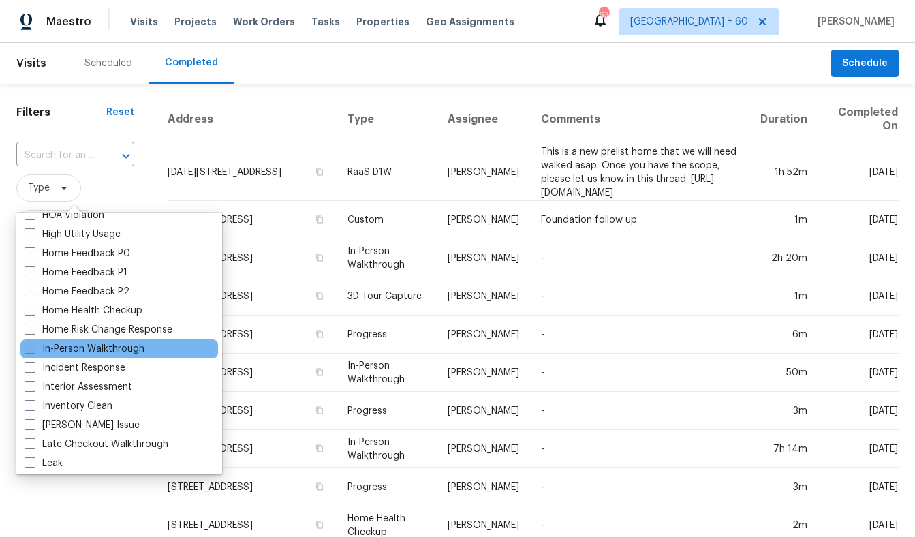
click at [97, 349] on label "In-Person Walkthrough" at bounding box center [85, 349] width 120 height 14
click at [33, 349] on input "In-Person Walkthrough" at bounding box center [29, 346] width 9 height 9
checkbox input "true"
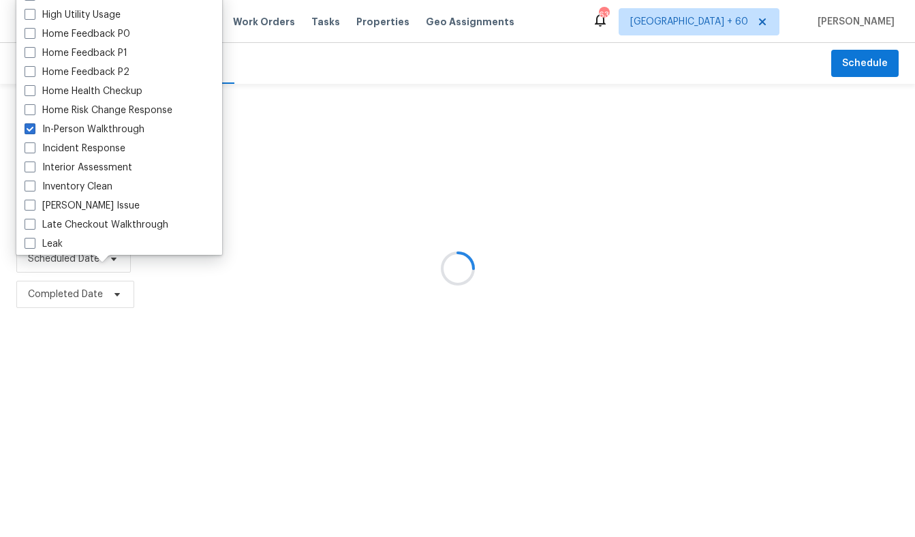
click at [119, 385] on div at bounding box center [457, 268] width 915 height 537
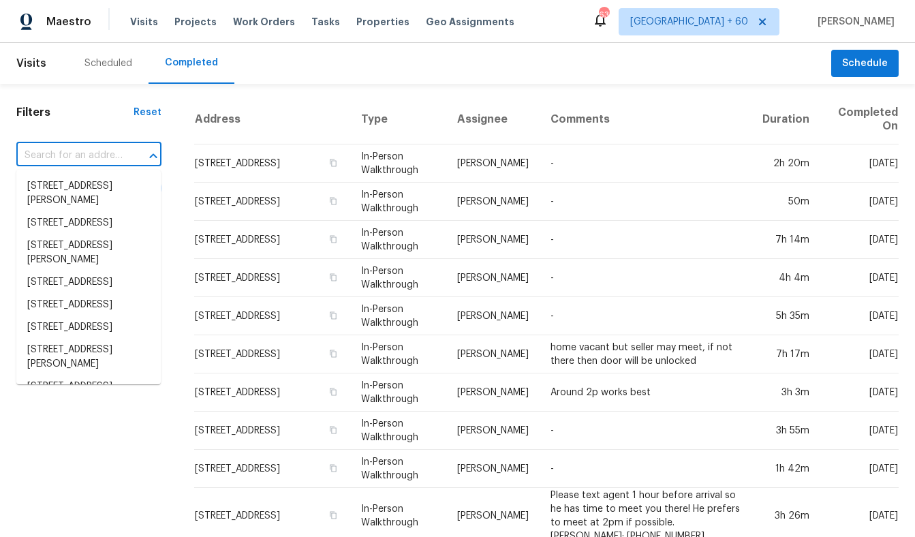
click at [75, 149] on input "text" at bounding box center [69, 155] width 107 height 21
paste input "5235 Caspian Springs Dr Unit 101, Las Vegas, NV 89120"
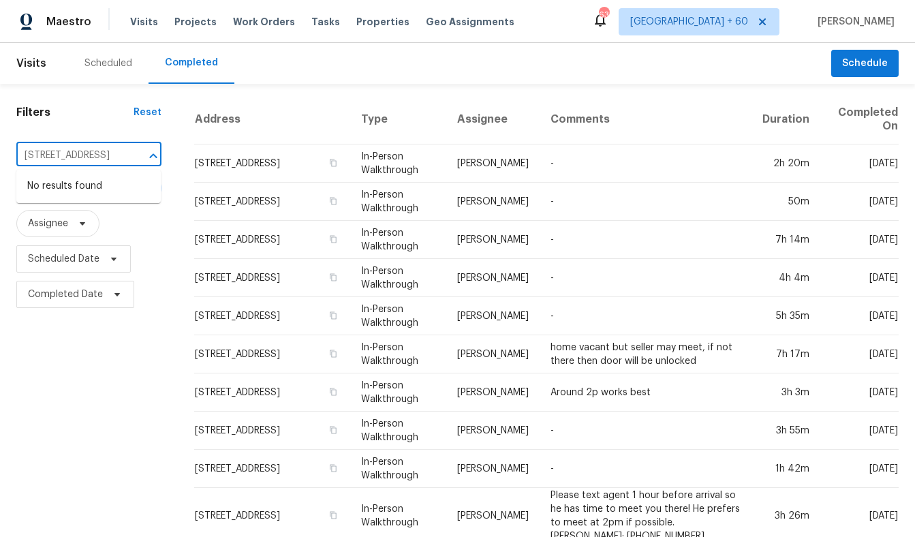
scroll to position [0, 146]
type input "5235 Caspian Springs Dr Unit 101, Las Vegas, NV 89120"
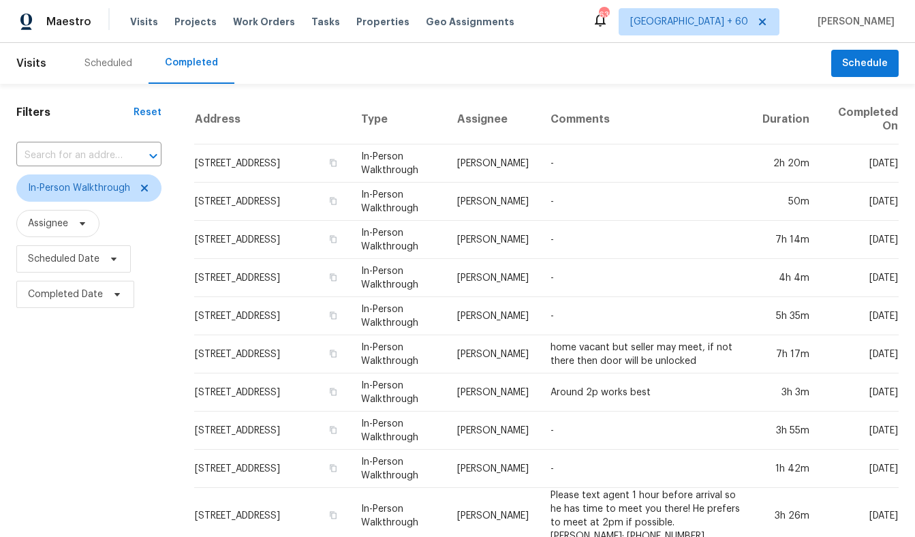
click at [78, 359] on div "Filters Reset ​ In-Person Walkthrough Assignee Scheduled Date Completed Date" at bounding box center [89, 525] width 178 height 882
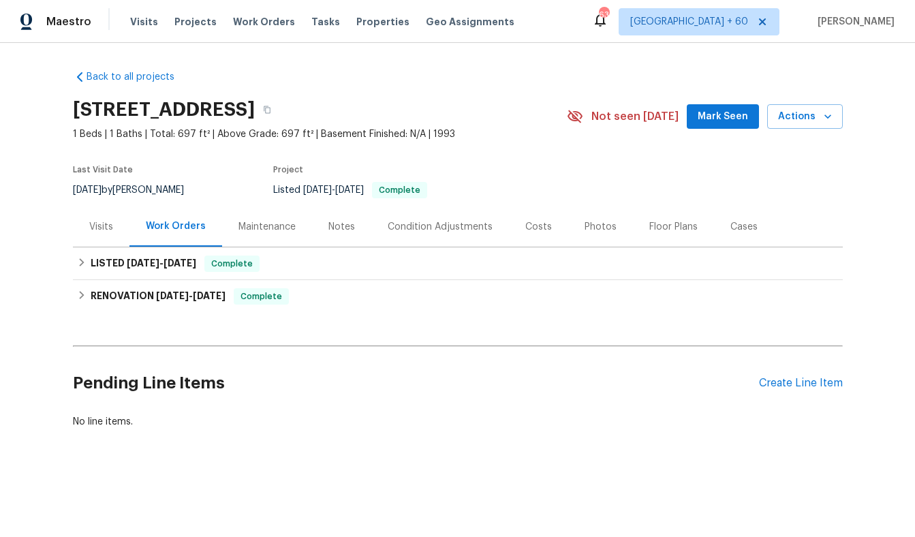
click at [108, 234] on div "Visits" at bounding box center [101, 227] width 24 height 14
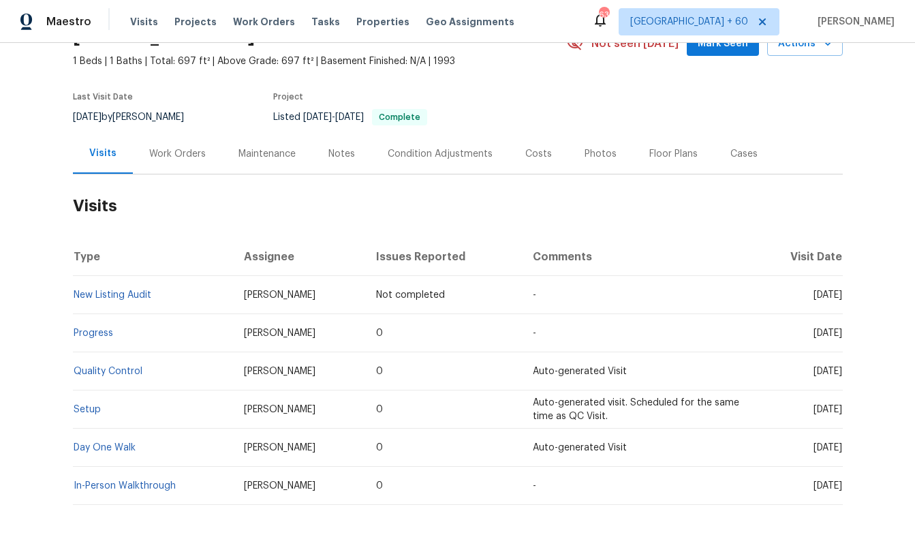
scroll to position [147, 0]
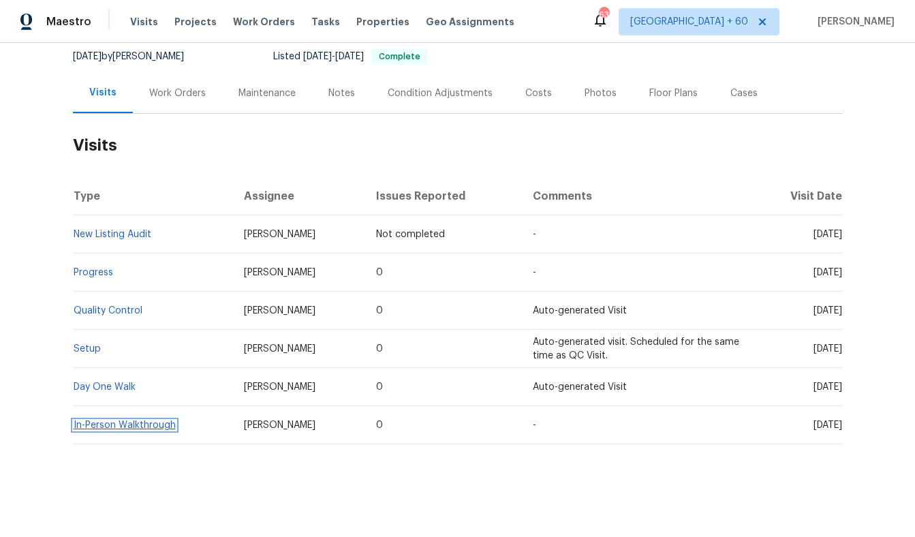
click at [121, 428] on link "In-Person Walkthrough" at bounding box center [125, 425] width 102 height 10
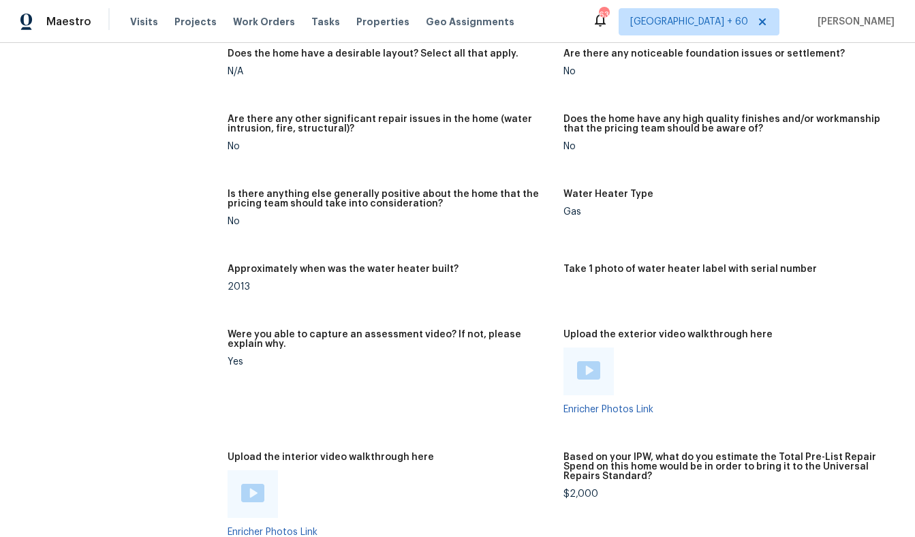
scroll to position [2843, 0]
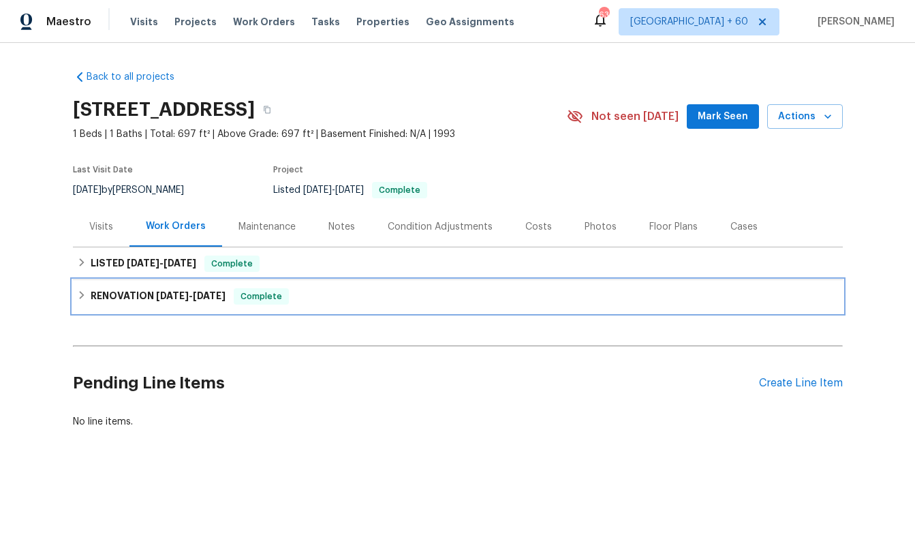
click at [93, 305] on h6 "RENOVATION [DATE] - [DATE]" at bounding box center [158, 296] width 135 height 16
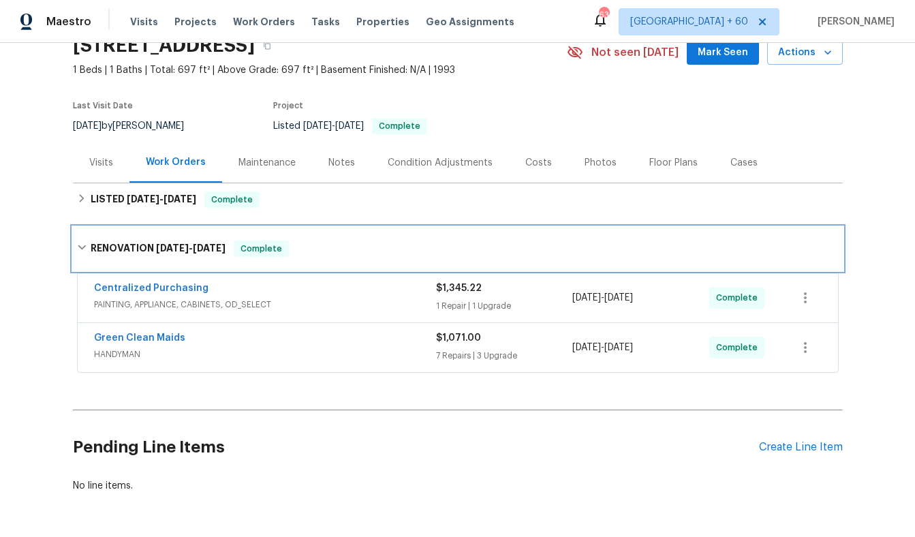
scroll to position [126, 0]
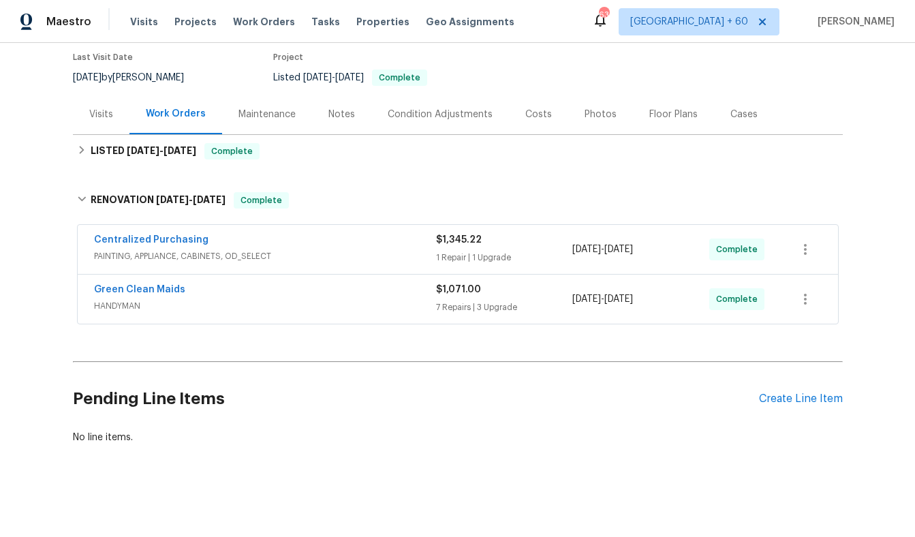
click at [446, 119] on div "Condition Adjustments" at bounding box center [440, 115] width 105 height 14
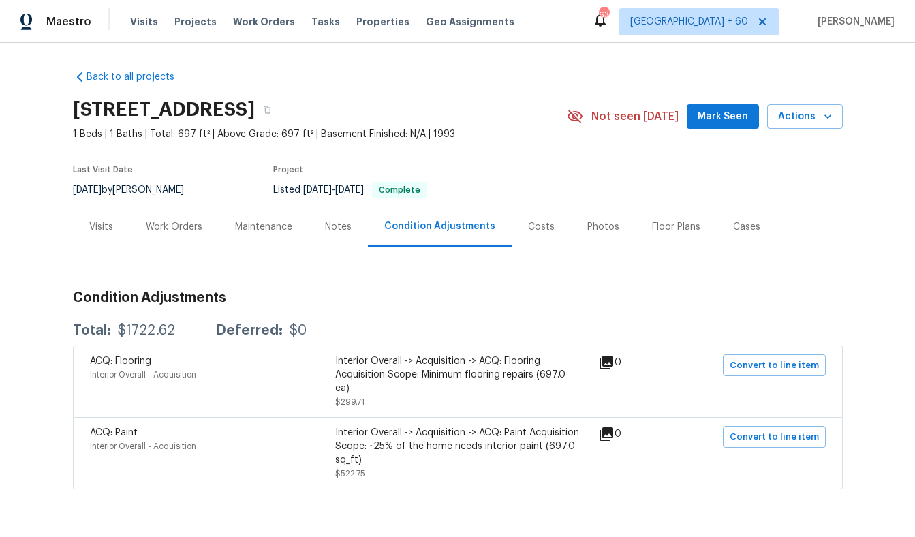
click at [530, 234] on div "Costs" at bounding box center [541, 227] width 27 height 14
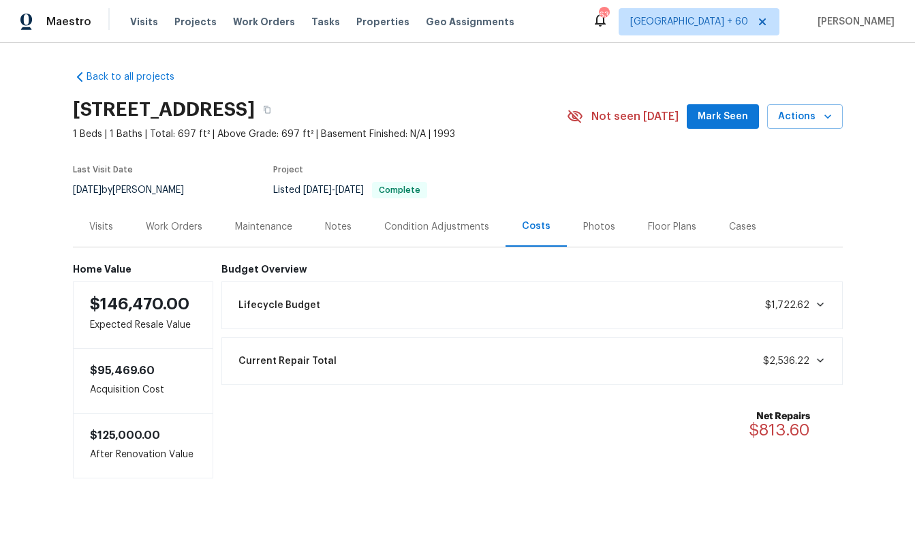
click at [275, 234] on div "Maintenance" at bounding box center [263, 227] width 57 height 14
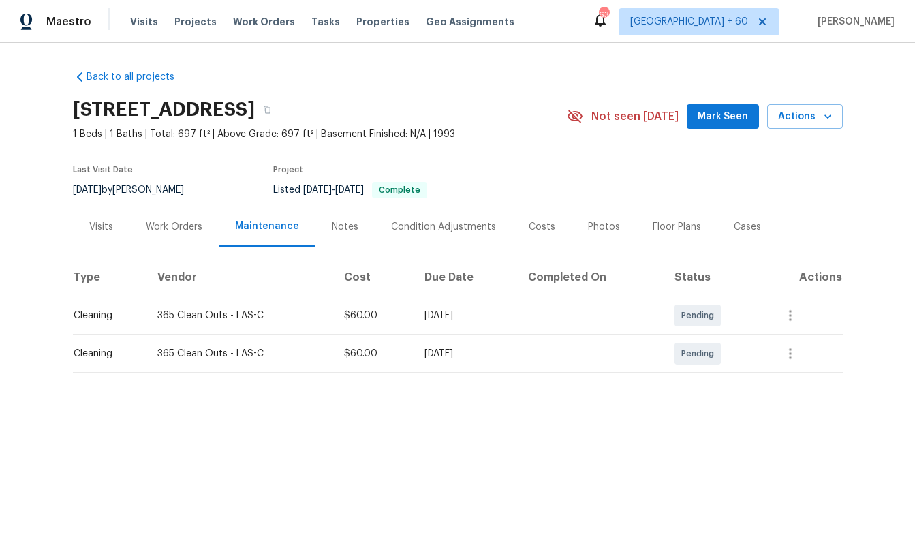
click at [332, 234] on div "Notes" at bounding box center [345, 227] width 27 height 14
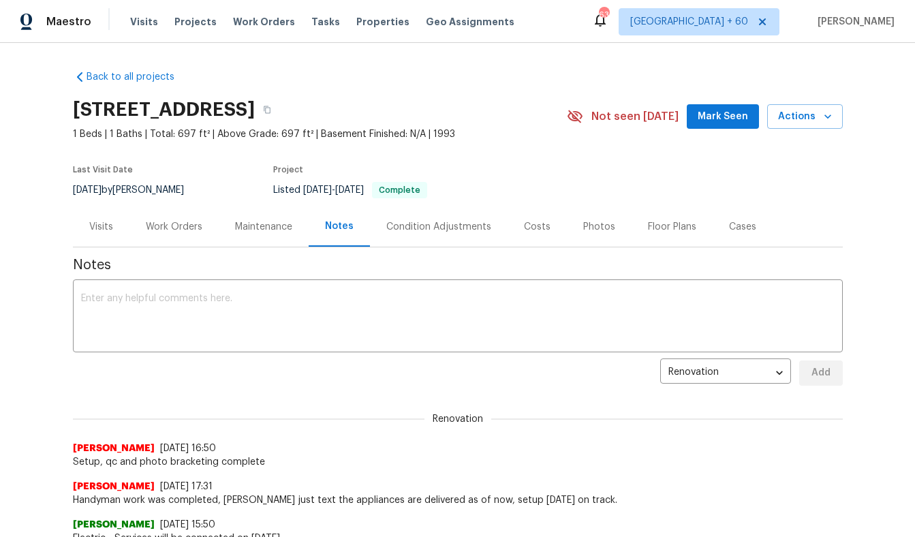
click at [396, 234] on div "Condition Adjustments" at bounding box center [438, 227] width 105 height 14
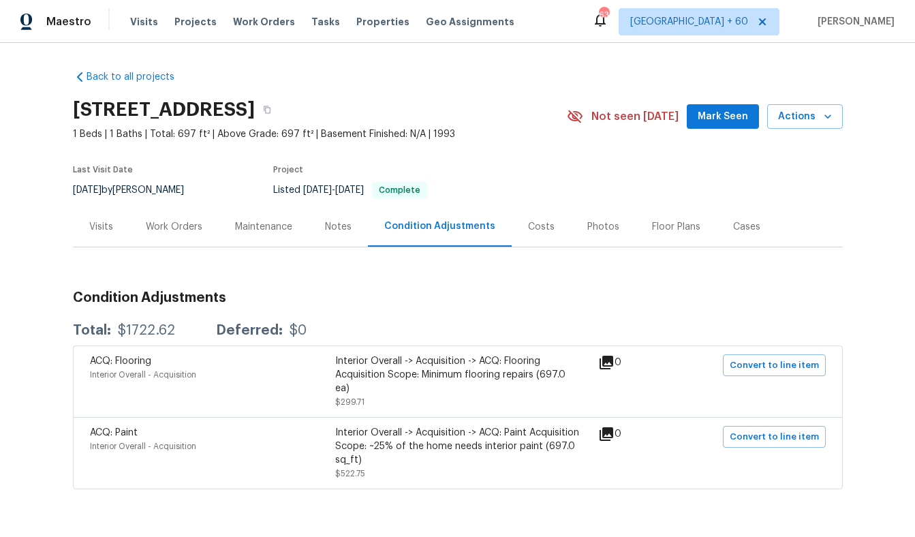
scroll to position [35, 0]
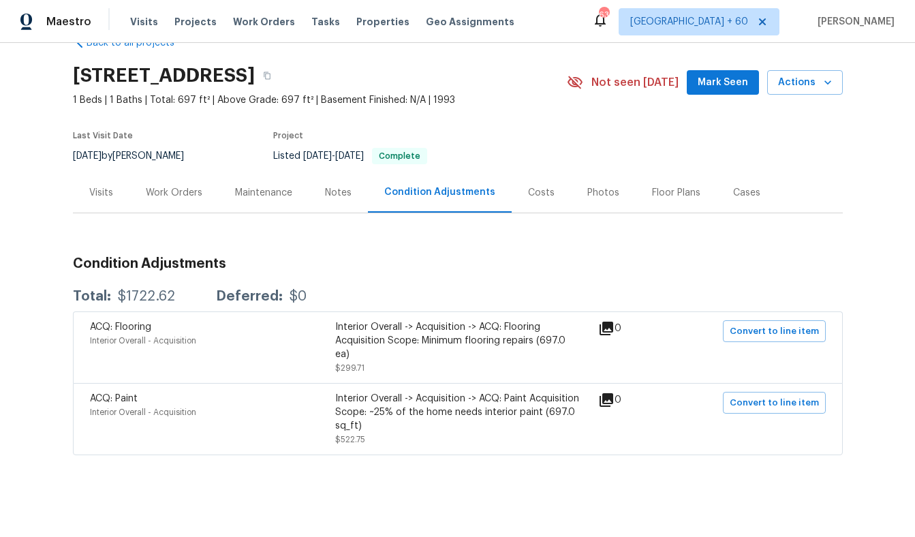
click at [549, 209] on div "Costs" at bounding box center [541, 192] width 59 height 40
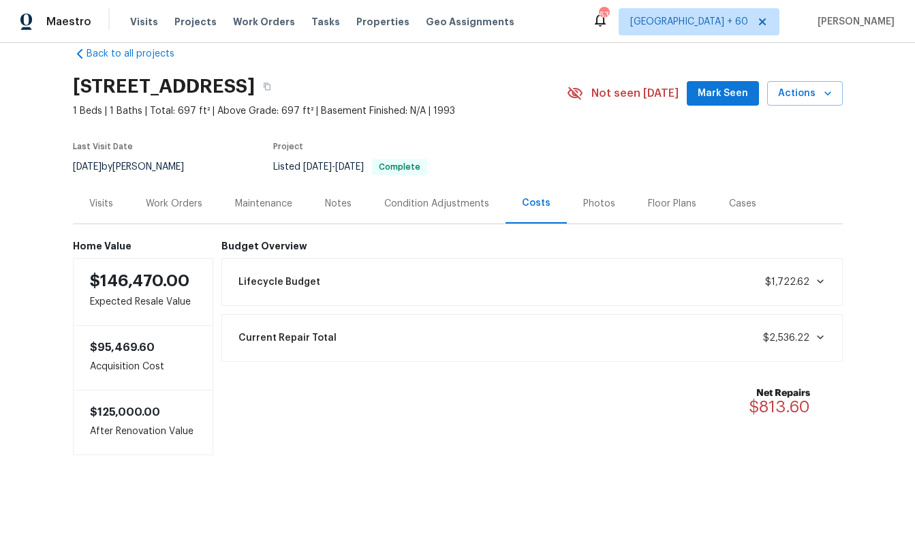
click at [815, 339] on icon at bounding box center [820, 337] width 11 height 11
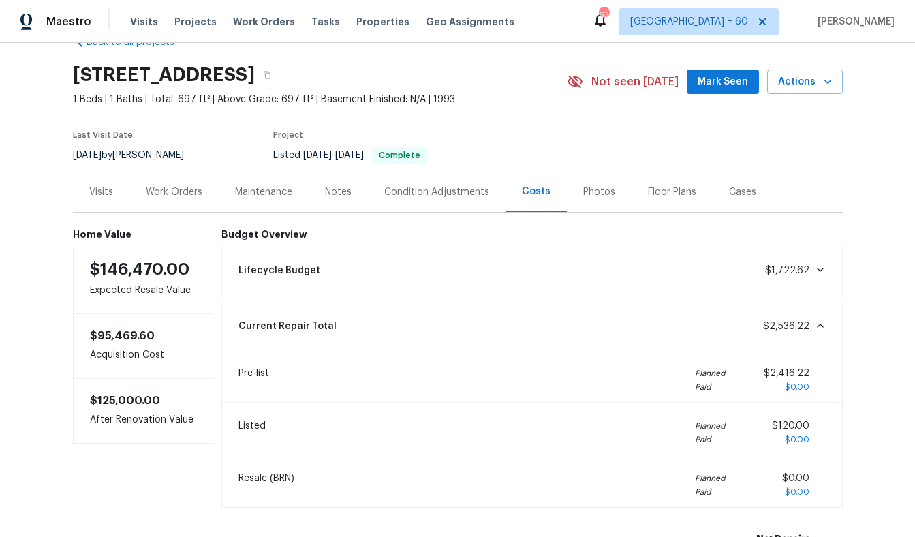
click at [820, 275] on icon at bounding box center [820, 269] width 11 height 11
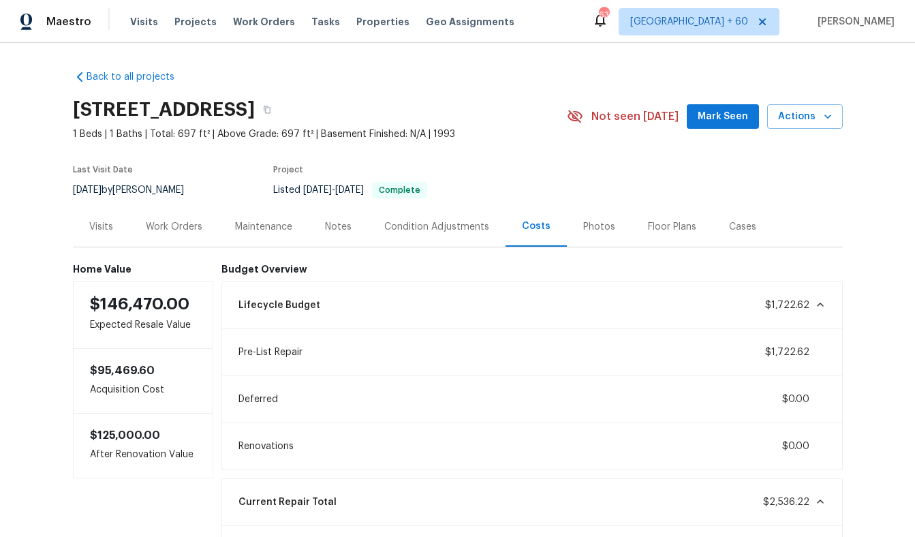
click at [422, 234] on div "Condition Adjustments" at bounding box center [436, 227] width 105 height 14
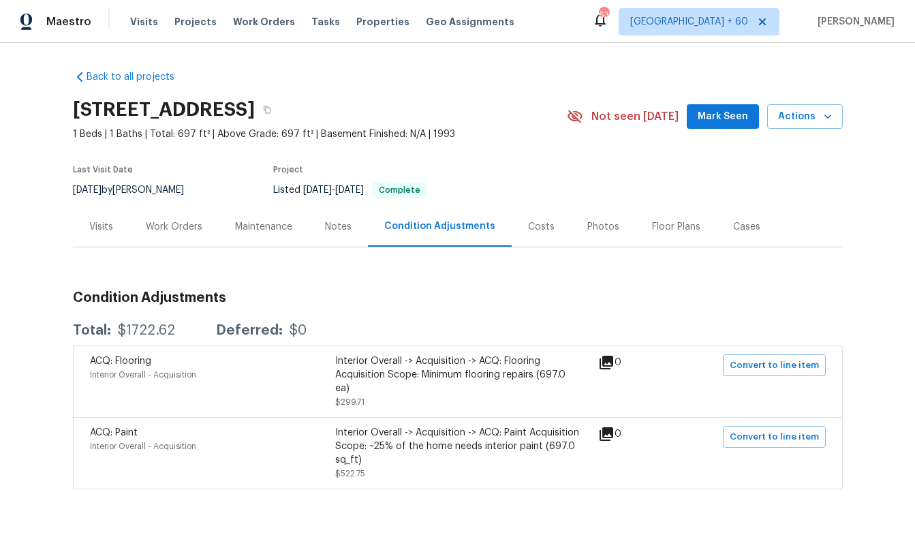
click at [538, 234] on div "Costs" at bounding box center [541, 227] width 27 height 14
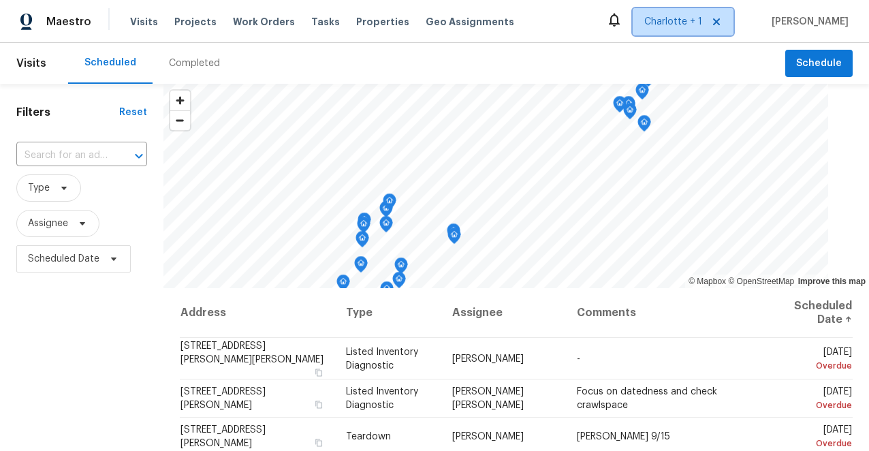
click at [692, 17] on span "Charlotte + 1" at bounding box center [674, 22] width 58 height 14
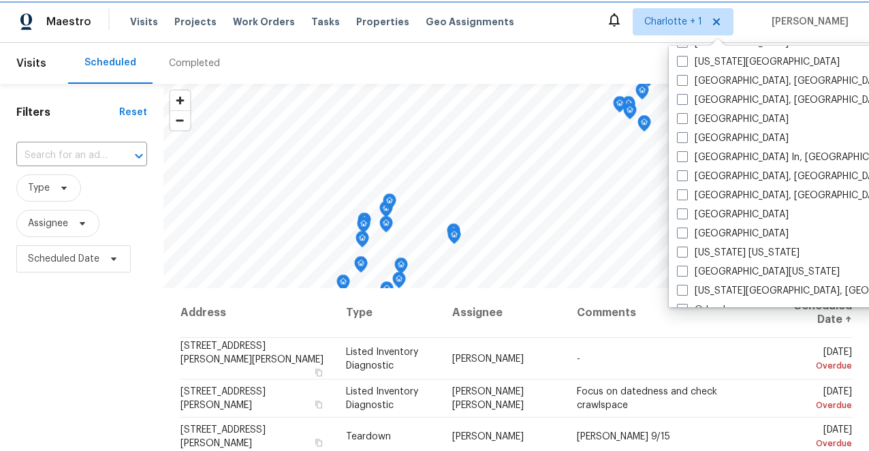
scroll to position [513, 0]
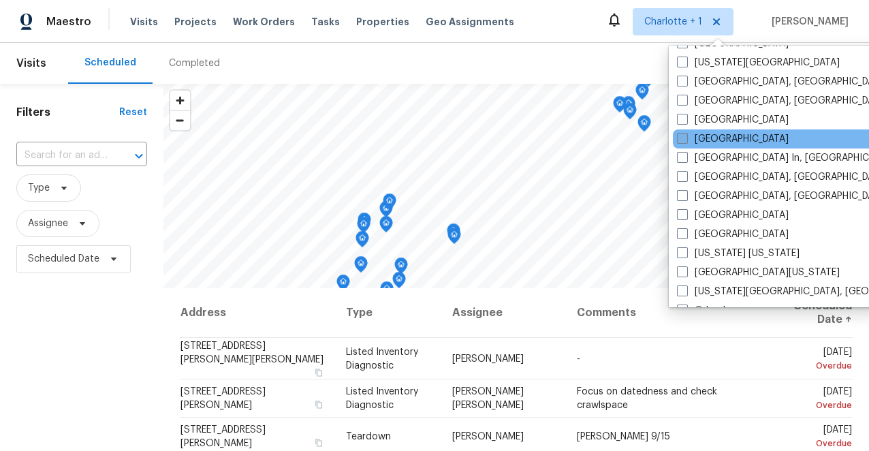
click at [681, 145] on label "[GEOGRAPHIC_DATA]" at bounding box center [733, 139] width 112 height 14
click at [681, 141] on input "[GEOGRAPHIC_DATA]" at bounding box center [681, 136] width 9 height 9
checkbox input "true"
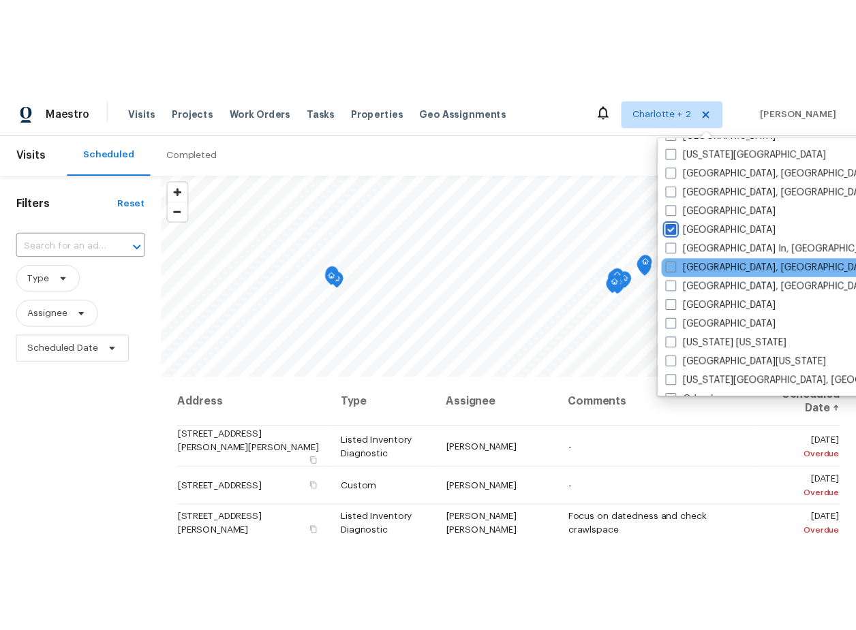
scroll to position [913, 0]
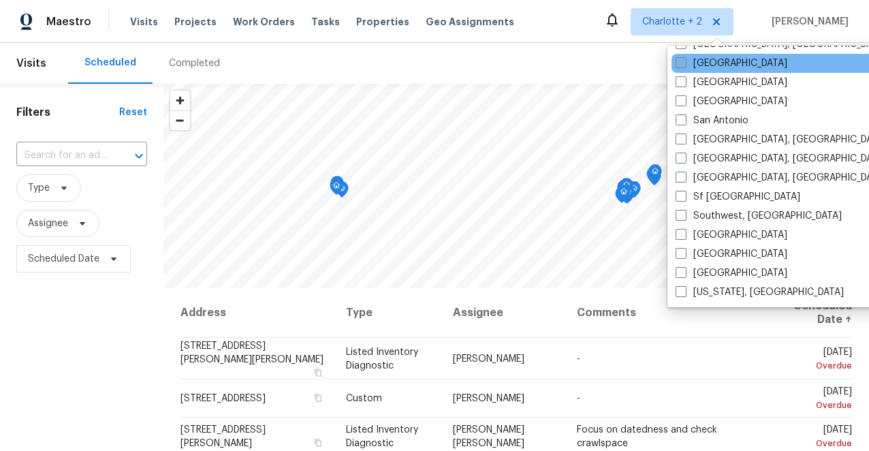
click at [679, 61] on span at bounding box center [681, 62] width 11 height 11
click at [679, 61] on input "Riverside" at bounding box center [680, 61] width 9 height 9
checkbox input "true"
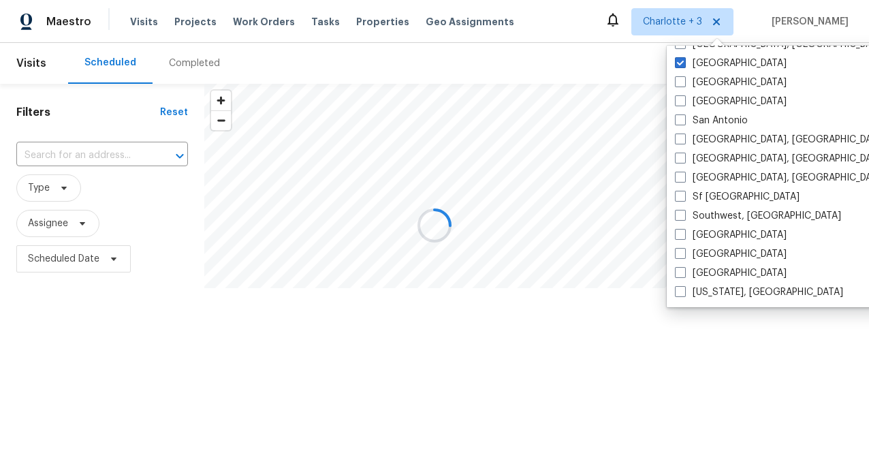
click at [101, 151] on div at bounding box center [434, 225] width 869 height 451
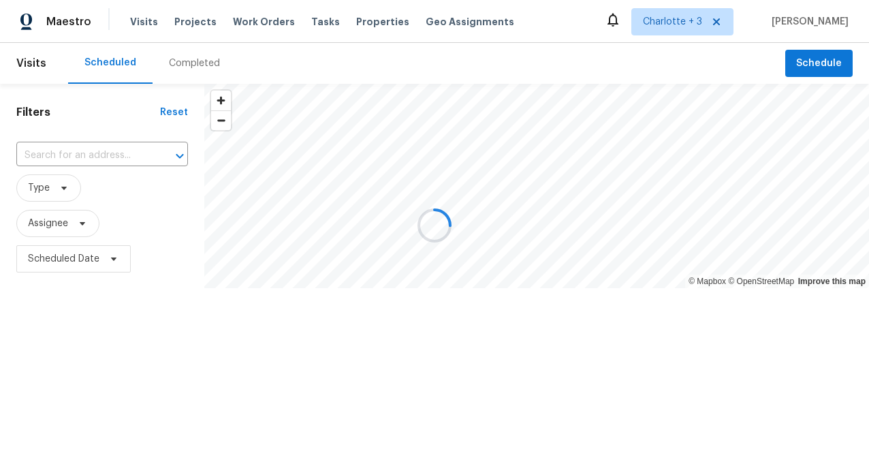
click at [84, 151] on div at bounding box center [434, 225] width 869 height 451
click at [305, 21] on div at bounding box center [434, 225] width 869 height 451
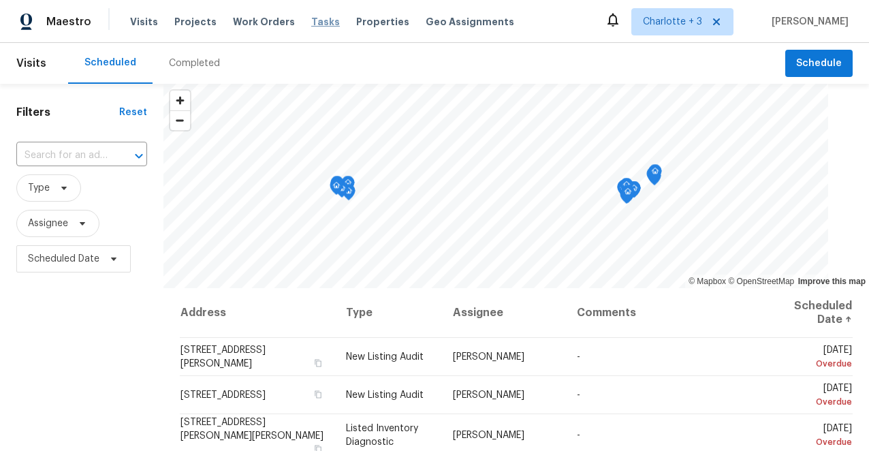
click at [311, 25] on span "Tasks" at bounding box center [325, 22] width 29 height 10
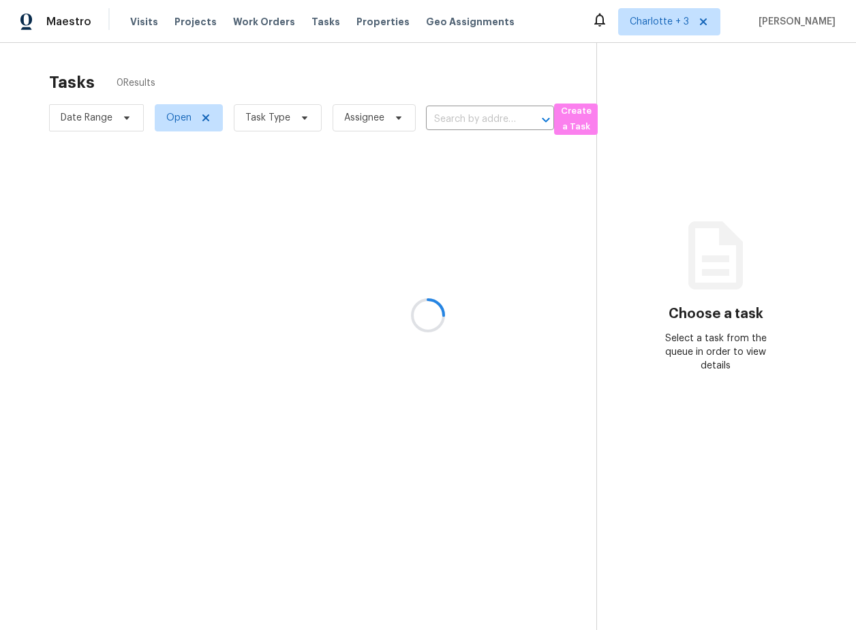
click at [174, 114] on div at bounding box center [428, 315] width 856 height 630
click at [164, 122] on div at bounding box center [428, 315] width 856 height 630
click at [179, 119] on div at bounding box center [428, 315] width 856 height 630
click at [172, 120] on span "Open" at bounding box center [178, 118] width 25 height 14
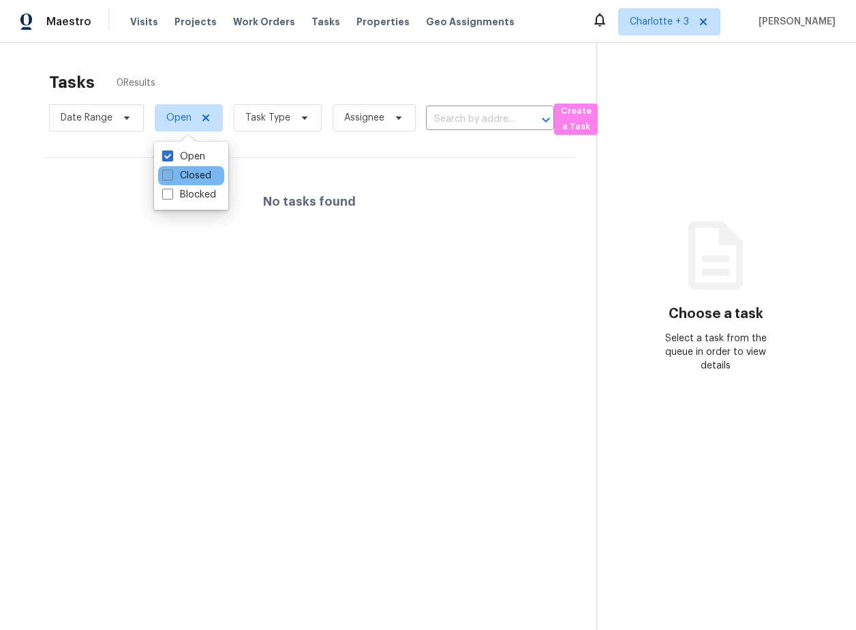
click at [163, 180] on span at bounding box center [167, 175] width 11 height 11
click at [163, 178] on input "Closed" at bounding box center [166, 173] width 9 height 9
checkbox input "true"
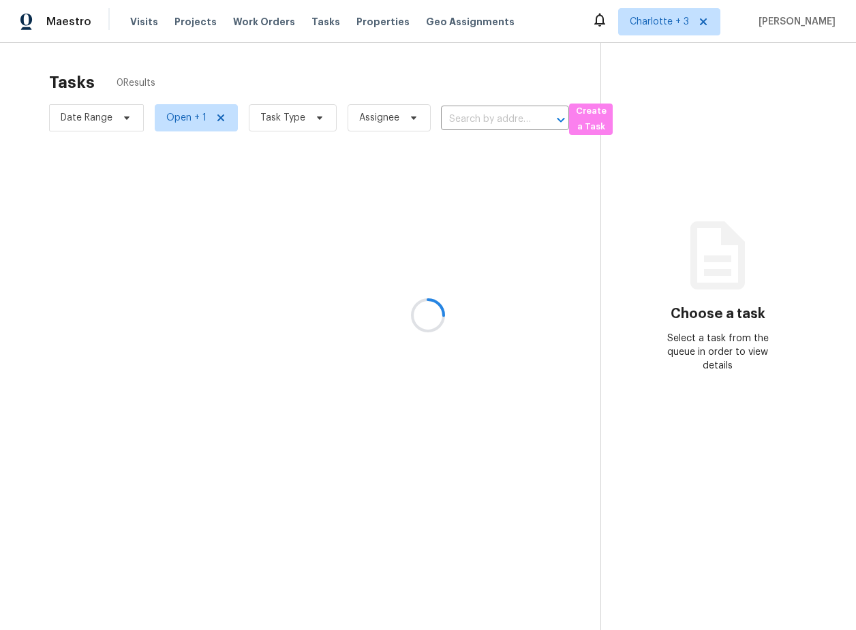
click at [295, 123] on div at bounding box center [428, 315] width 856 height 630
click at [295, 115] on div at bounding box center [428, 315] width 856 height 630
click at [307, 115] on div at bounding box center [428, 315] width 856 height 630
click at [307, 117] on div at bounding box center [428, 315] width 856 height 630
click at [277, 115] on div at bounding box center [428, 315] width 856 height 630
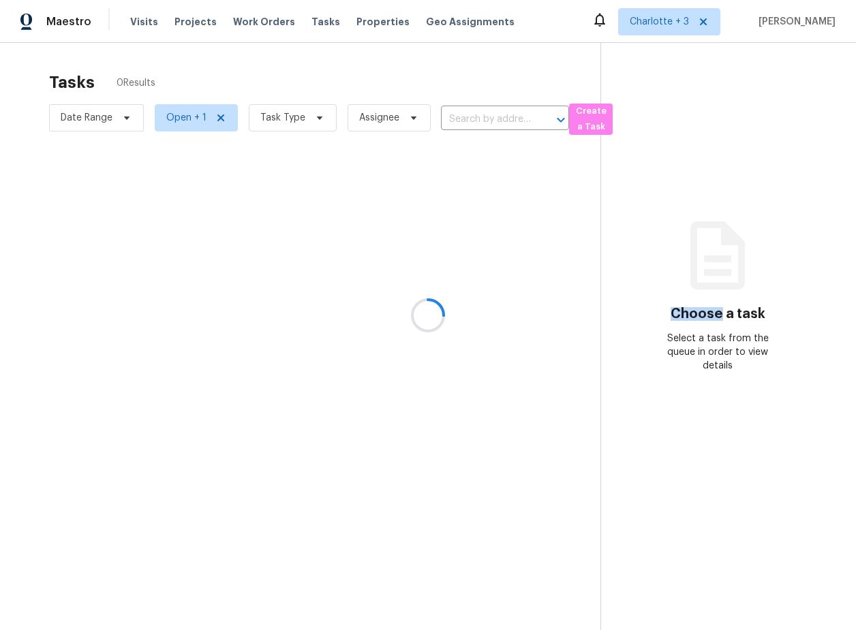
click at [277, 115] on div at bounding box center [428, 315] width 856 height 630
drag, startPoint x: 279, startPoint y: 114, endPoint x: 288, endPoint y: 114, distance: 8.9
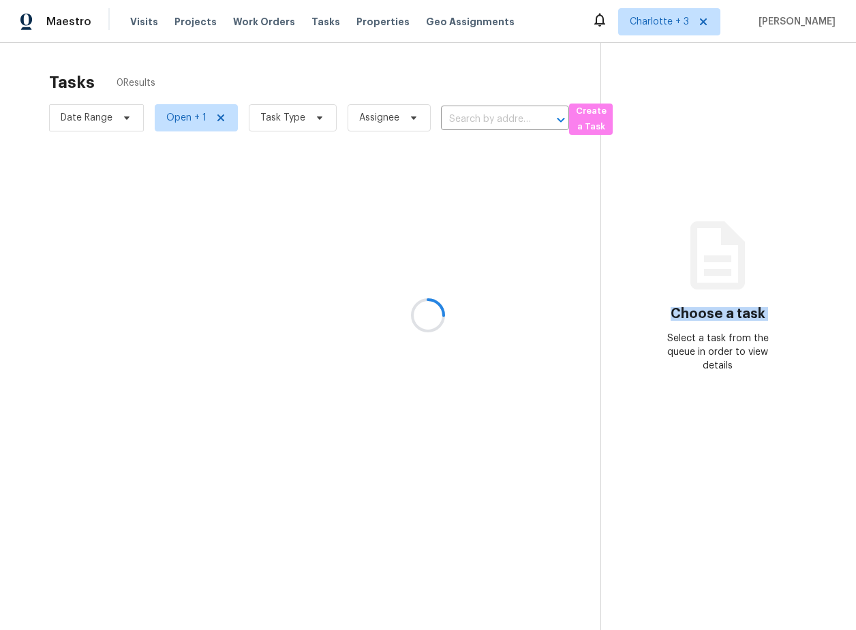
click at [283, 114] on div at bounding box center [428, 315] width 856 height 630
click at [288, 114] on div at bounding box center [428, 315] width 856 height 630
click at [168, 117] on div at bounding box center [428, 315] width 856 height 630
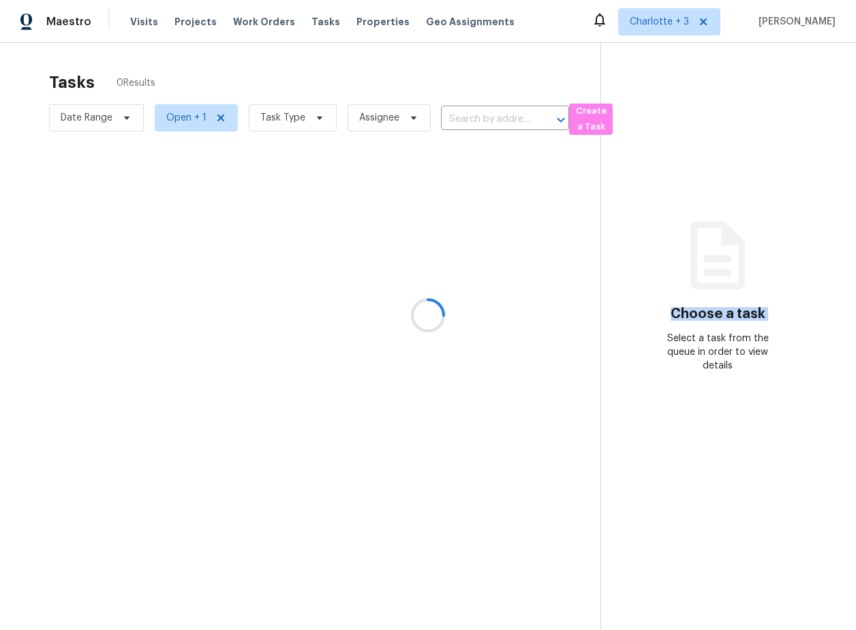
click at [99, 124] on div at bounding box center [428, 315] width 856 height 630
click at [284, 103] on div at bounding box center [428, 315] width 856 height 630
click at [288, 106] on div at bounding box center [428, 315] width 856 height 630
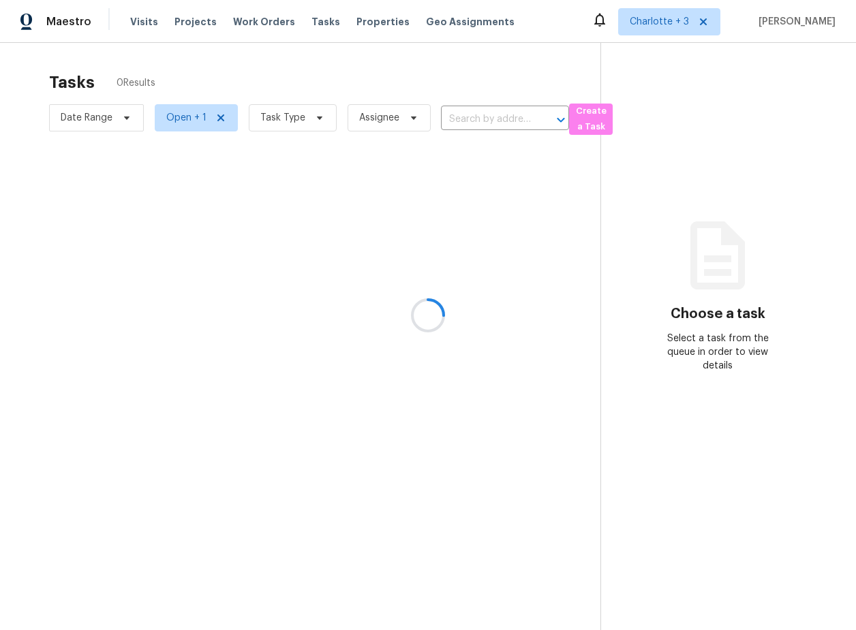
click at [536, 114] on div at bounding box center [428, 315] width 856 height 630
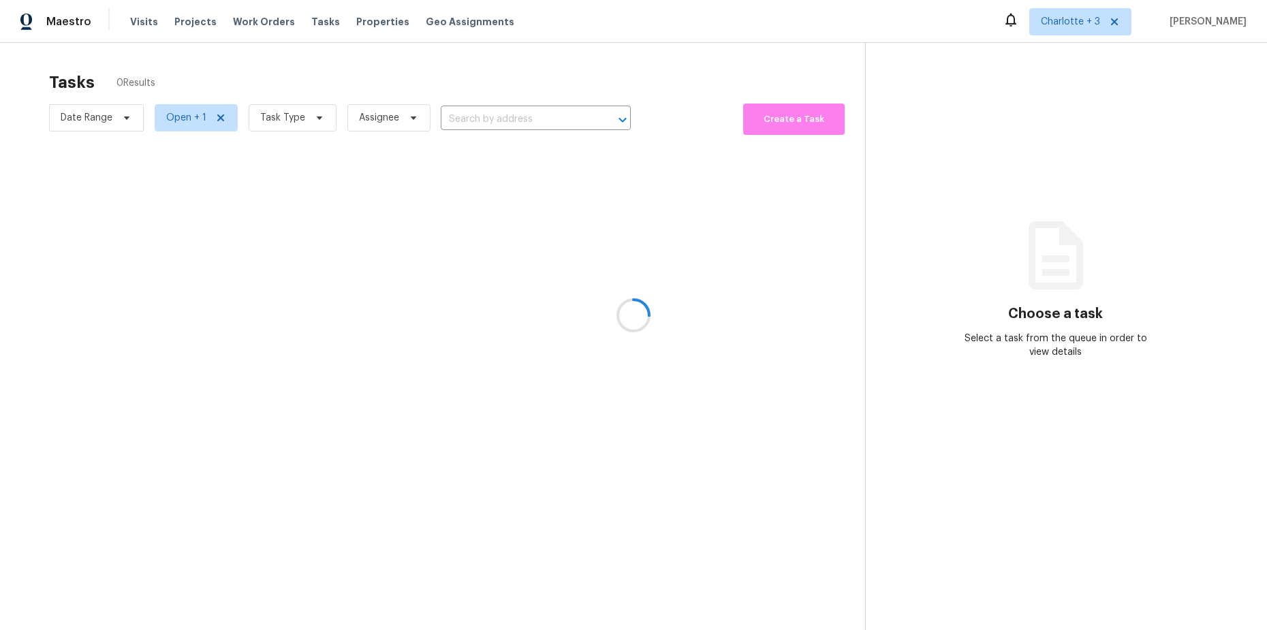
click at [273, 119] on div at bounding box center [633, 315] width 1267 height 630
click at [388, 134] on div at bounding box center [633, 315] width 1267 height 630
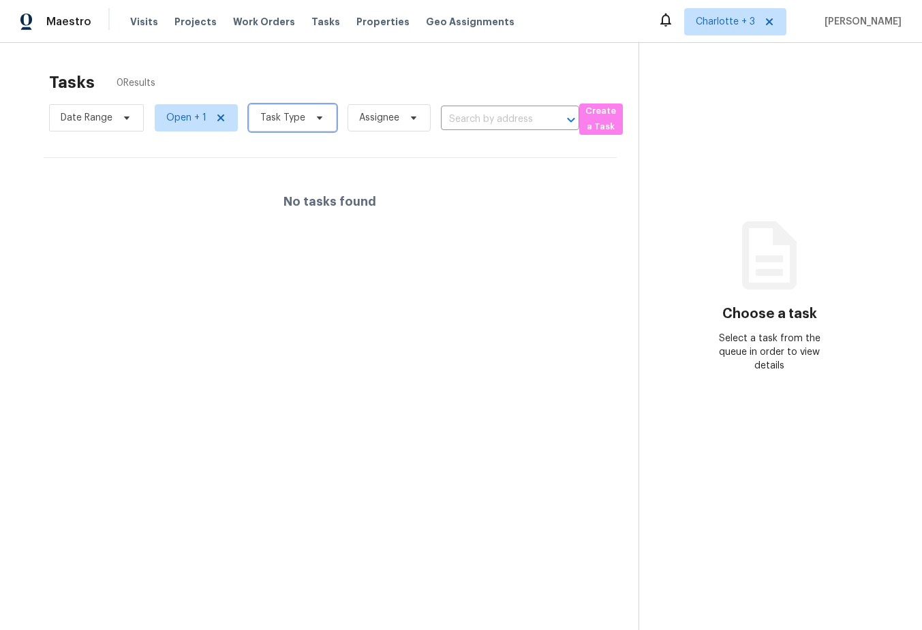
click at [294, 112] on span "Task Type" at bounding box center [282, 118] width 45 height 14
click at [271, 54] on div "Tasks 0 Results Date Range Open + 1 Task Type Assignee ​ Create a Task No tasks…" at bounding box center [461, 358] width 922 height 630
click at [268, 115] on span "Task Type" at bounding box center [282, 118] width 45 height 14
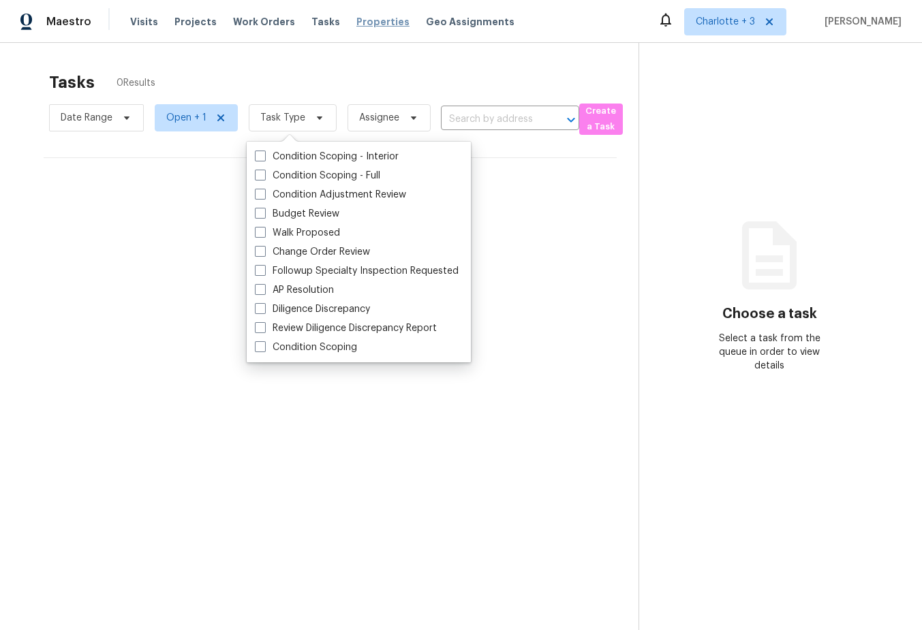
click at [358, 25] on span "Properties" at bounding box center [382, 22] width 53 height 14
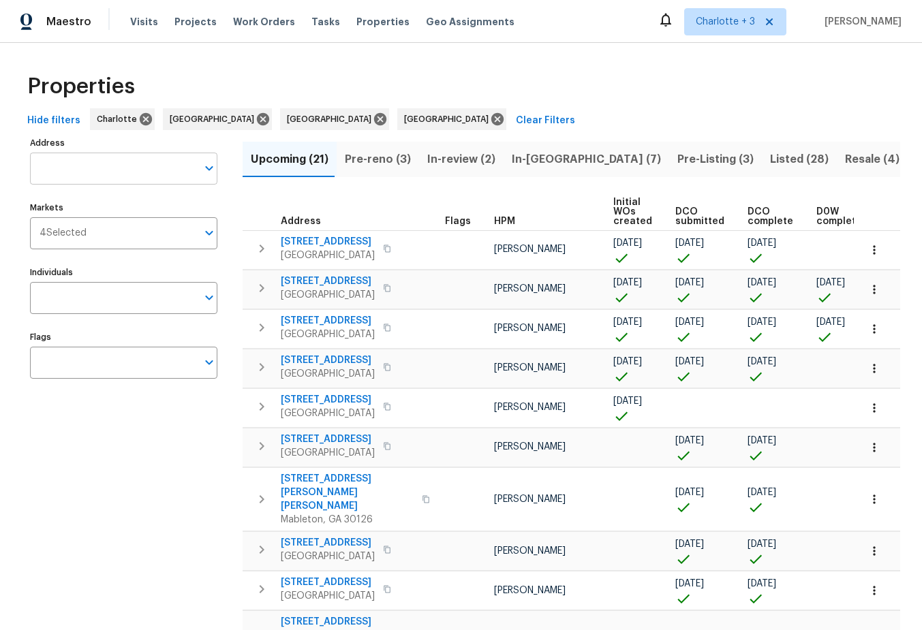
click at [106, 165] on input "Address" at bounding box center [113, 169] width 167 height 32
type input "137 tiger"
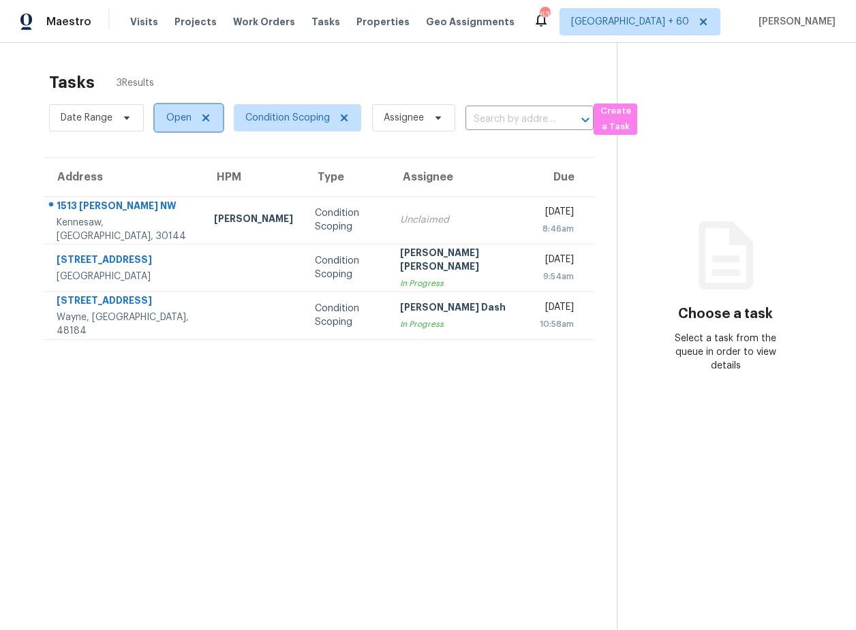
click at [188, 119] on span "Open" at bounding box center [178, 118] width 25 height 14
click at [182, 174] on label "Closed" at bounding box center [186, 176] width 49 height 14
click at [171, 174] on input "Closed" at bounding box center [166, 173] width 9 height 9
checkbox input "true"
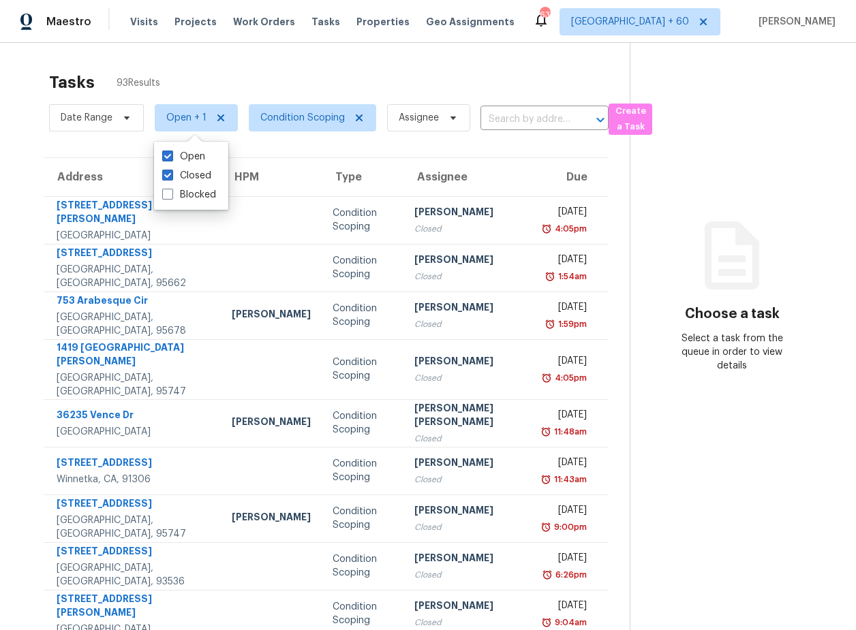
click at [311, 90] on div "Tasks 93 Results" at bounding box center [339, 82] width 581 height 35
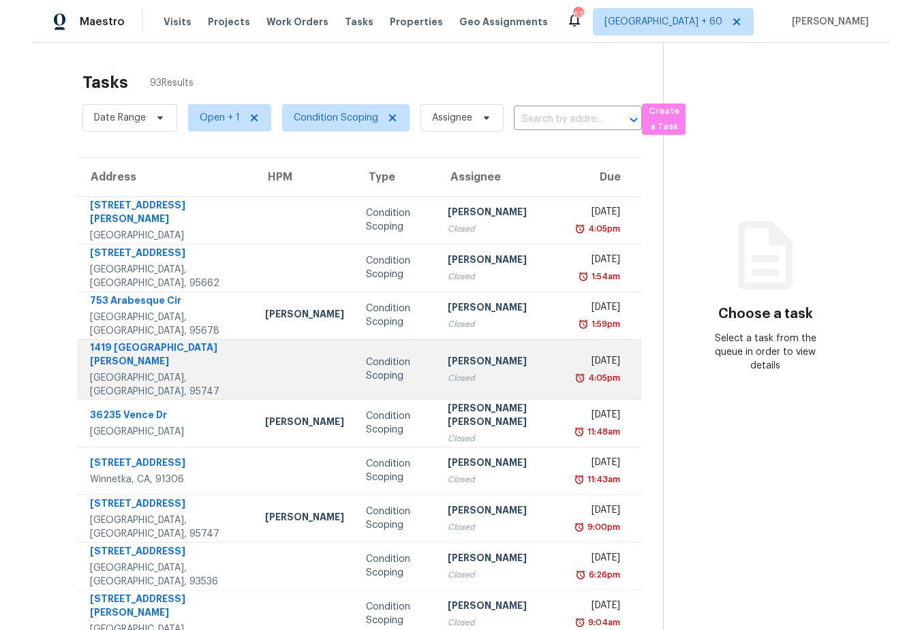
scroll to position [79, 0]
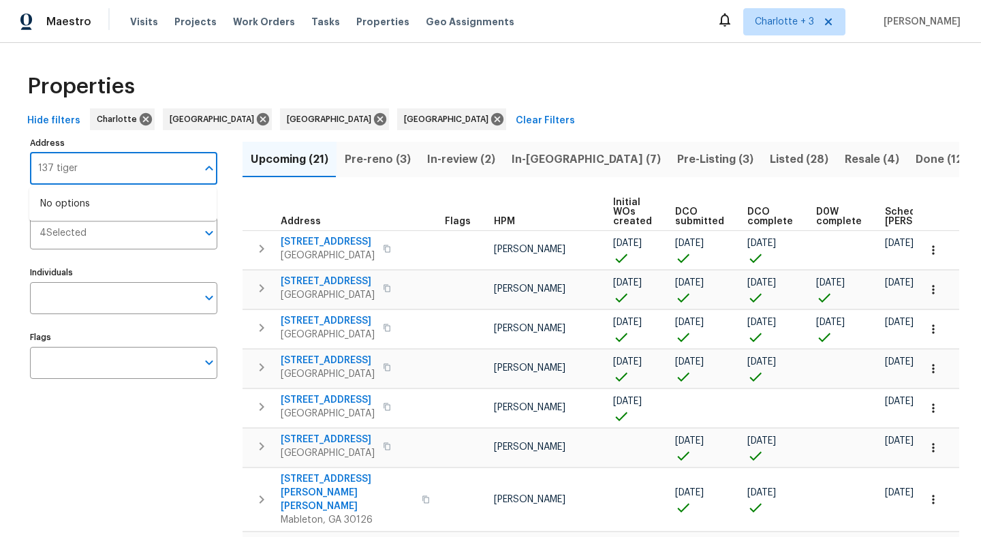
click at [80, 167] on input "137 tiger" at bounding box center [113, 169] width 167 height 32
click at [97, 168] on input "137 tiger" at bounding box center [113, 169] width 167 height 32
type input "137 tiger ln"
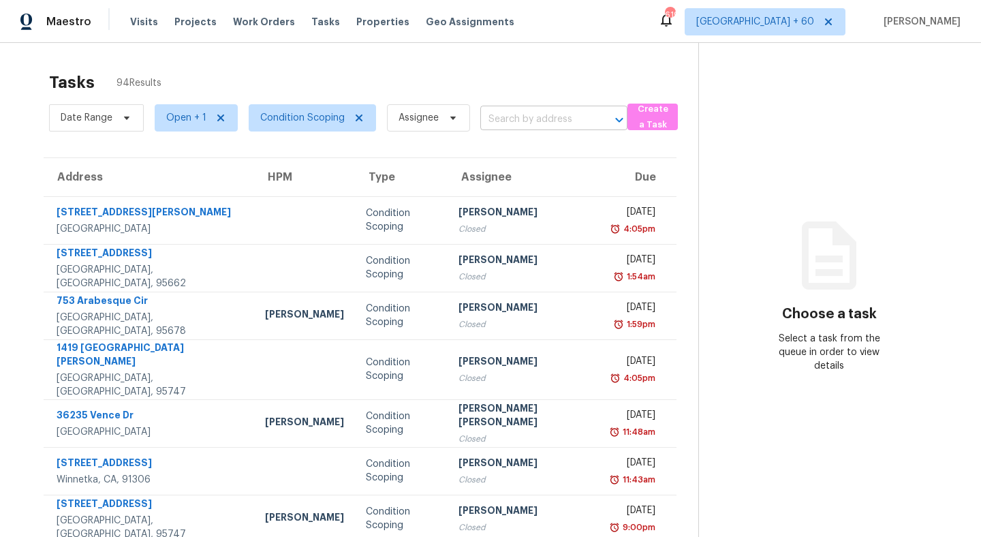
click at [515, 114] on input "text" at bounding box center [534, 119] width 109 height 21
type input "tiger ln"
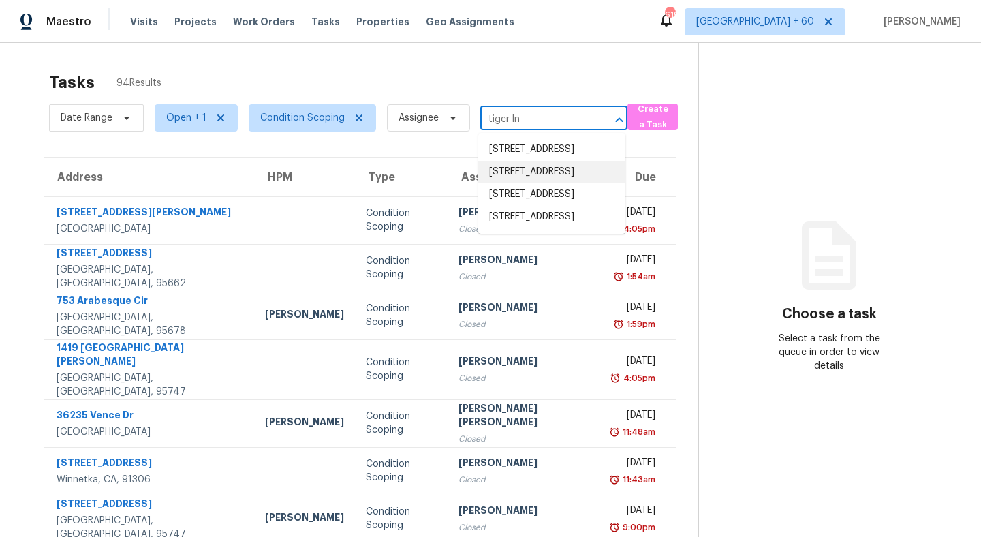
click at [529, 183] on li "105 Tiger Ln, San Jacinto, CA 92583" at bounding box center [551, 172] width 147 height 22
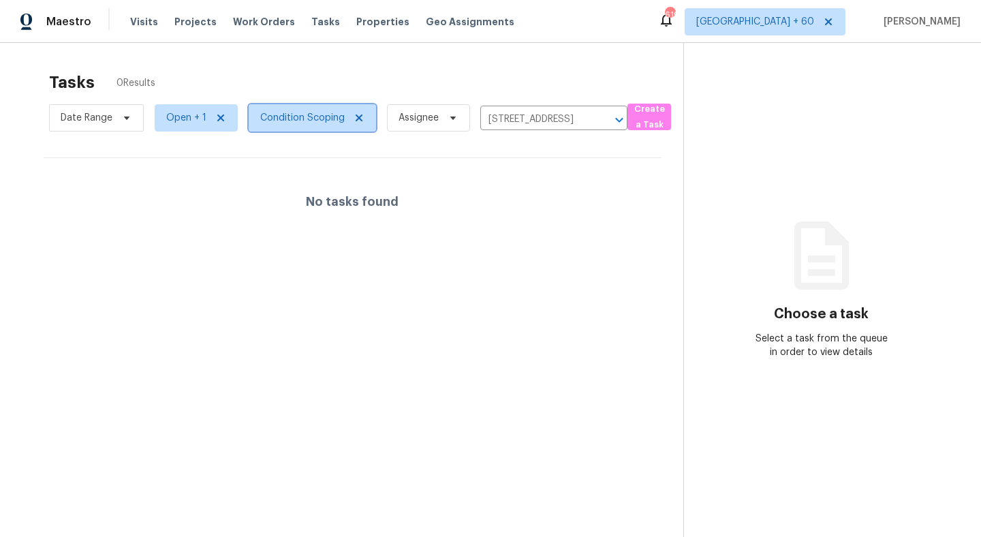
click at [296, 108] on span "Condition Scoping" at bounding box center [312, 117] width 127 height 27
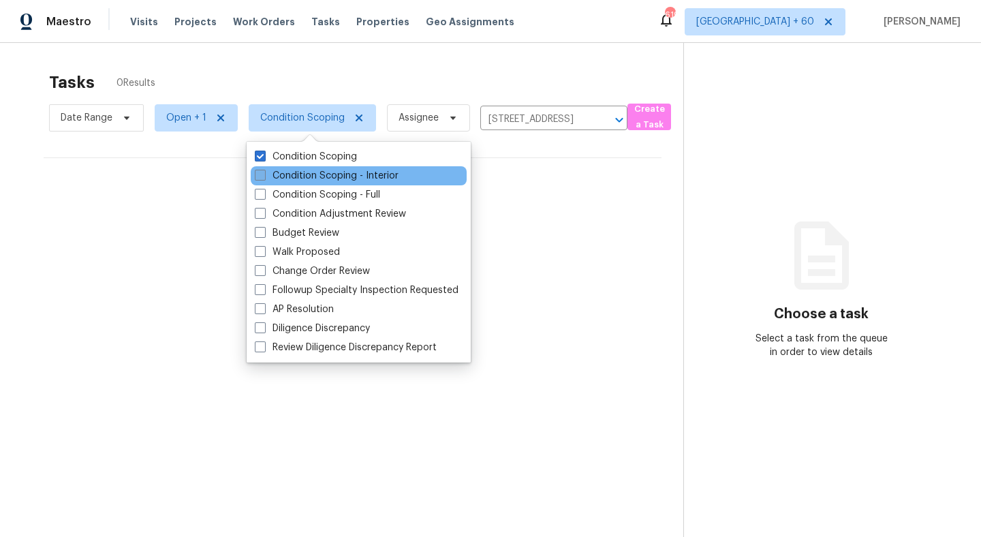
click at [262, 172] on span at bounding box center [260, 175] width 11 height 11
click at [262, 172] on input "Condition Scoping - Interior" at bounding box center [259, 173] width 9 height 9
checkbox input "true"
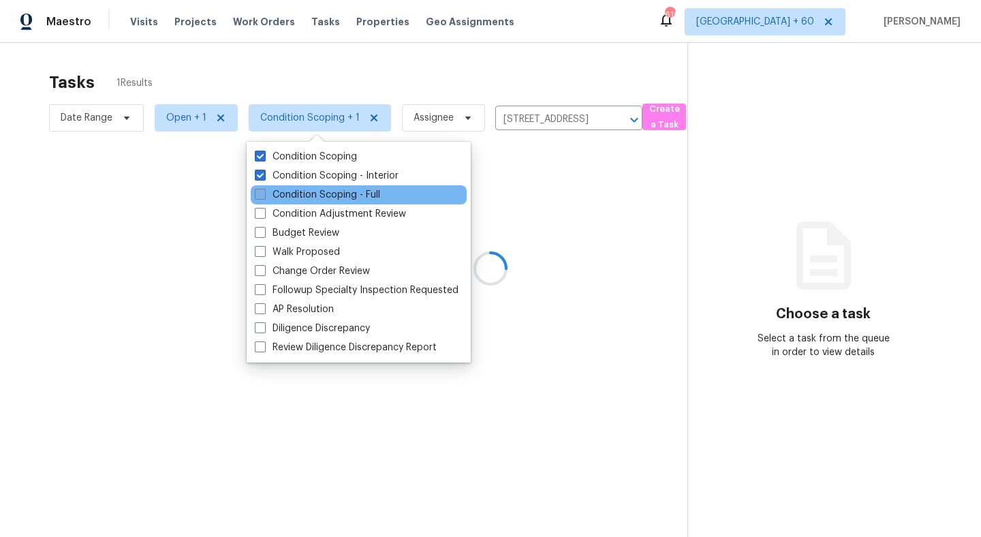
click at [260, 192] on span at bounding box center [260, 194] width 11 height 11
click at [260, 192] on input "Condition Scoping - Full" at bounding box center [259, 192] width 9 height 9
checkbox input "true"
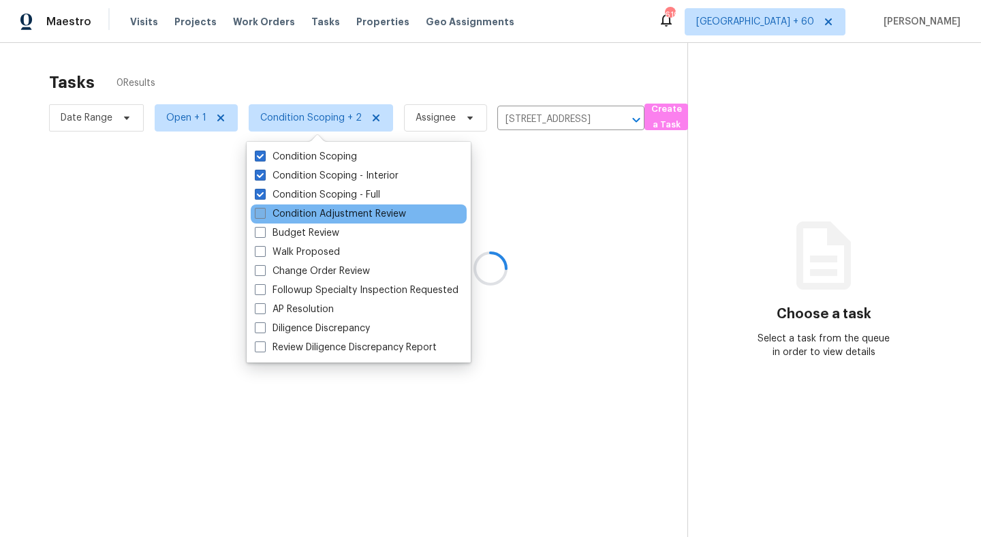
click at [260, 209] on span at bounding box center [260, 213] width 11 height 11
click at [260, 209] on input "Condition Adjustment Review" at bounding box center [259, 211] width 9 height 9
checkbox input "true"
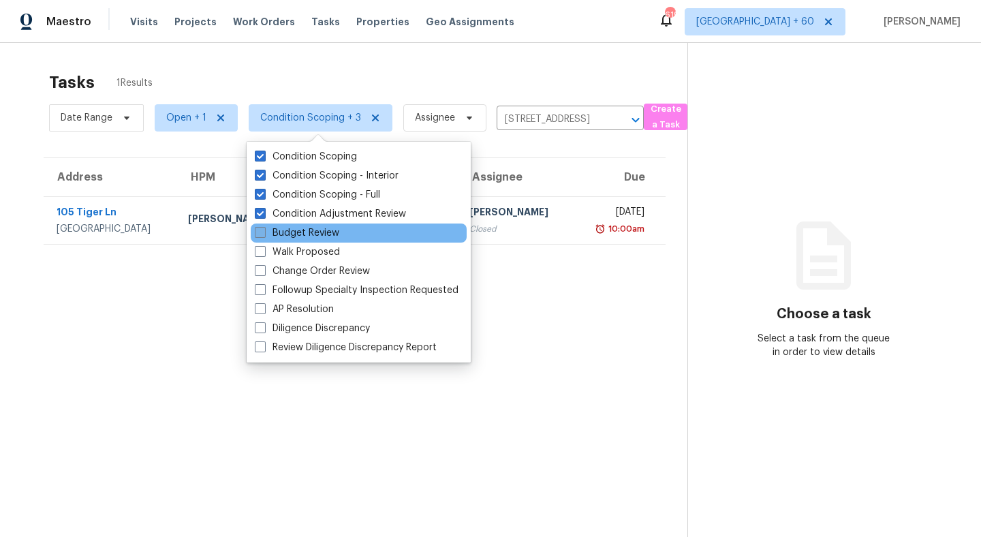
click at [259, 228] on span at bounding box center [260, 232] width 11 height 11
click at [259, 228] on input "Budget Review" at bounding box center [259, 230] width 9 height 9
checkbox input "true"
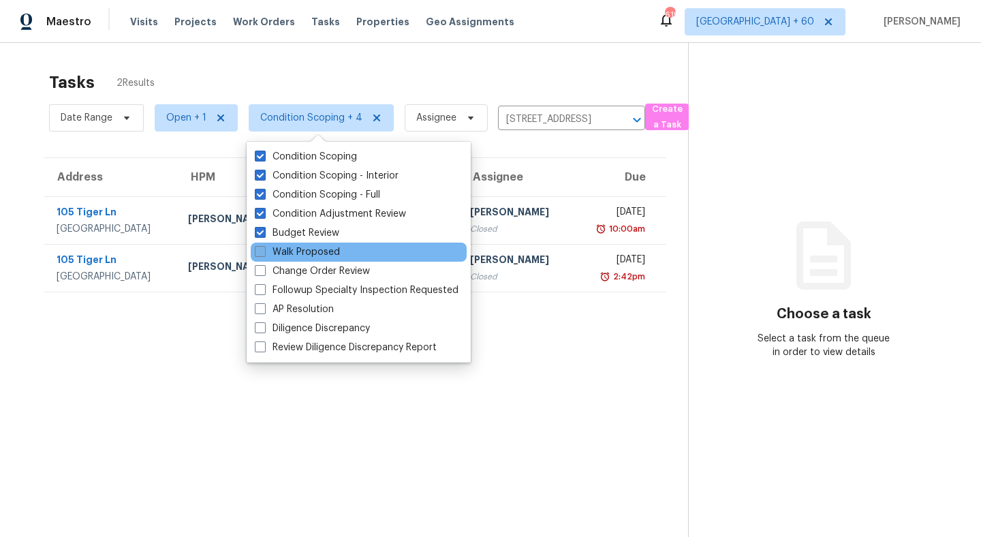
click at [259, 253] on span at bounding box center [260, 251] width 11 height 11
click at [259, 253] on input "Walk Proposed" at bounding box center [259, 249] width 9 height 9
checkbox input "true"
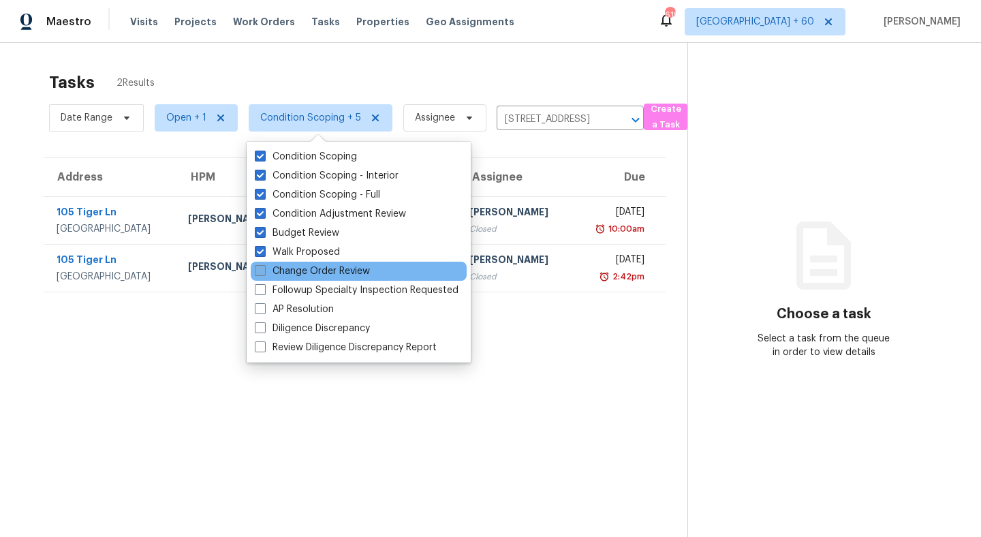
click at [259, 270] on span at bounding box center [260, 270] width 11 height 11
click at [259, 270] on input "Change Order Review" at bounding box center [259, 268] width 9 height 9
checkbox input "true"
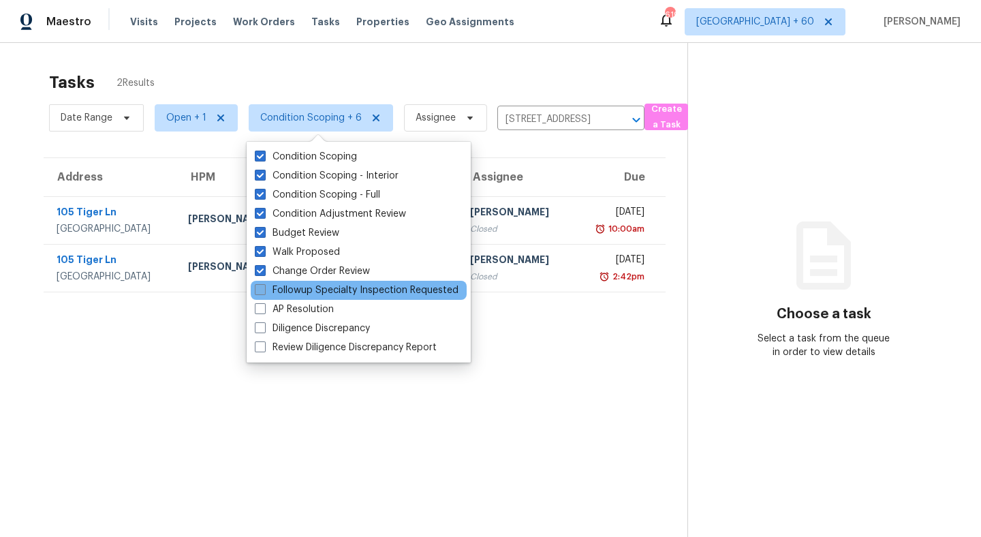
click at [259, 290] on span at bounding box center [260, 289] width 11 height 11
click at [259, 290] on input "Followup Specialty Inspection Requested" at bounding box center [259, 287] width 9 height 9
checkbox input "true"
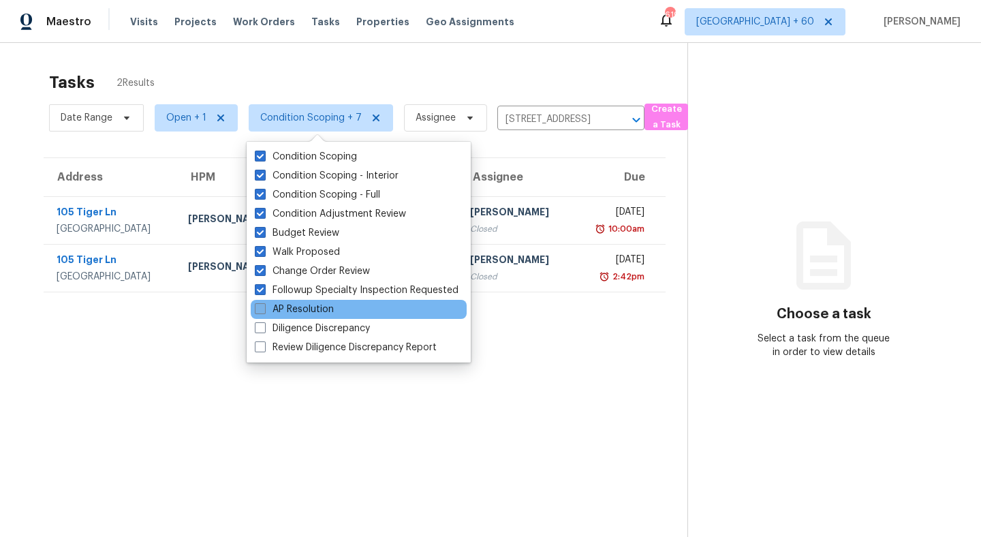
click at [259, 307] on span at bounding box center [260, 308] width 11 height 11
click at [259, 307] on input "AP Resolution" at bounding box center [259, 307] width 9 height 9
checkbox input "true"
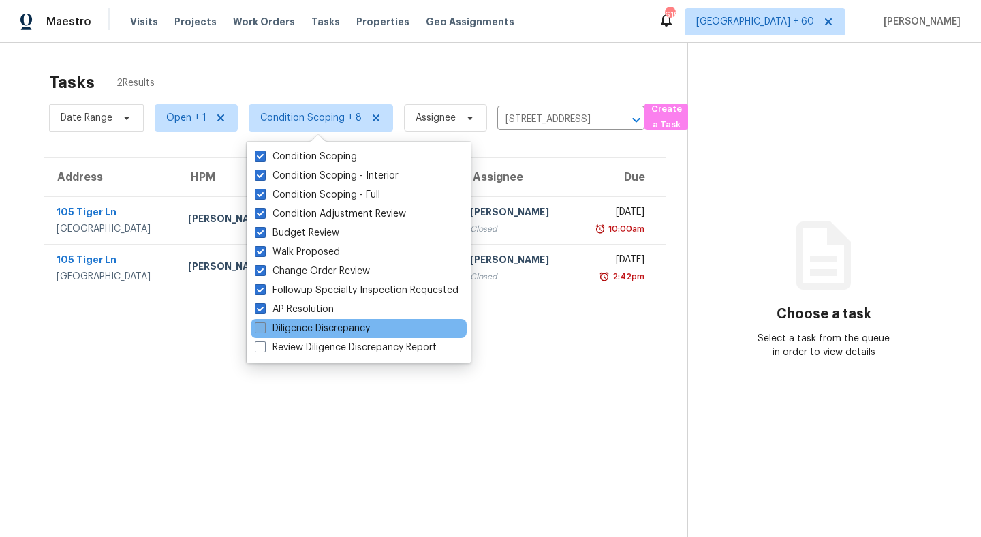
click at [259, 324] on span at bounding box center [260, 327] width 11 height 11
click at [259, 324] on input "Diligence Discrepancy" at bounding box center [259, 326] width 9 height 9
checkbox input "true"
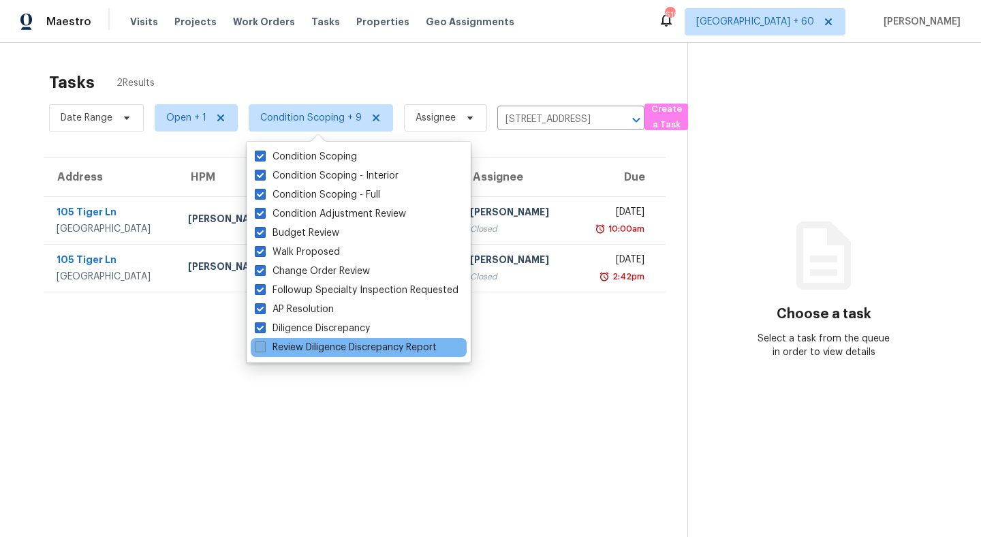
click at [260, 345] on span at bounding box center [260, 346] width 11 height 11
click at [260, 345] on input "Review Diligence Discrepancy Report" at bounding box center [259, 345] width 9 height 9
checkbox input "true"
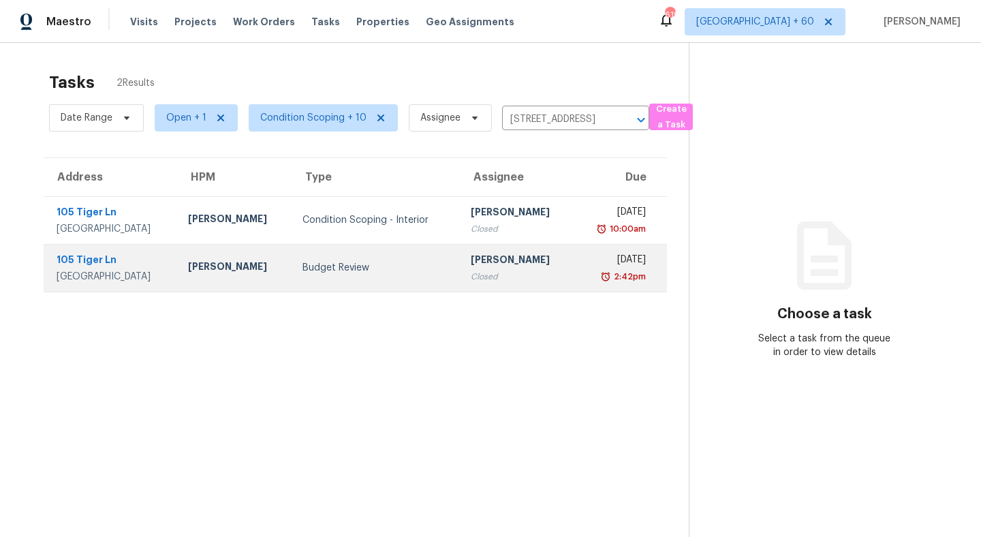
click at [195, 266] on div "Andrew Ybarra" at bounding box center [234, 268] width 93 height 17
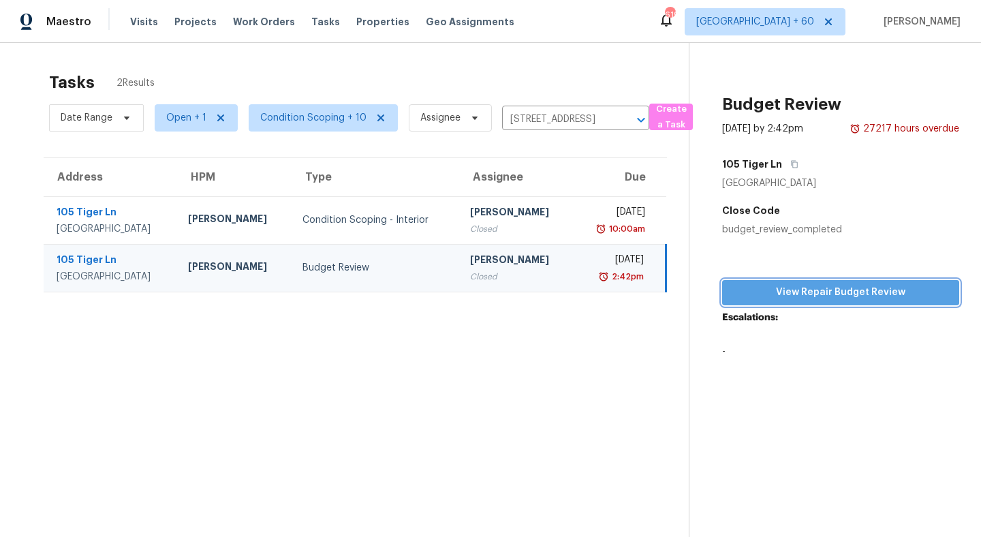
click at [812, 290] on span "View Repair Budget Review" at bounding box center [840, 292] width 215 height 17
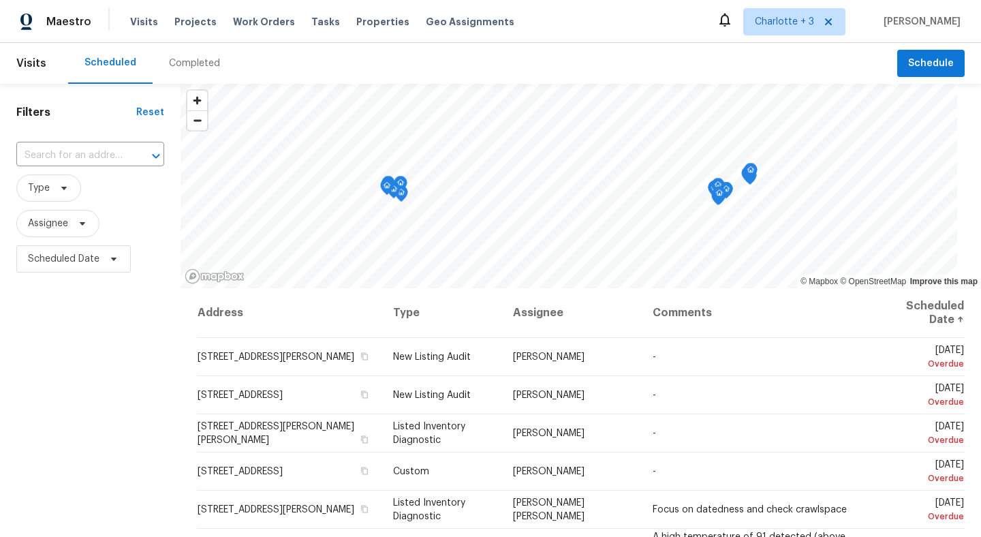
click at [323, 28] on div "Visits Projects Work Orders Tasks Properties Geo Assignments" at bounding box center [330, 21] width 401 height 27
click at [311, 23] on span "Tasks" at bounding box center [325, 22] width 29 height 10
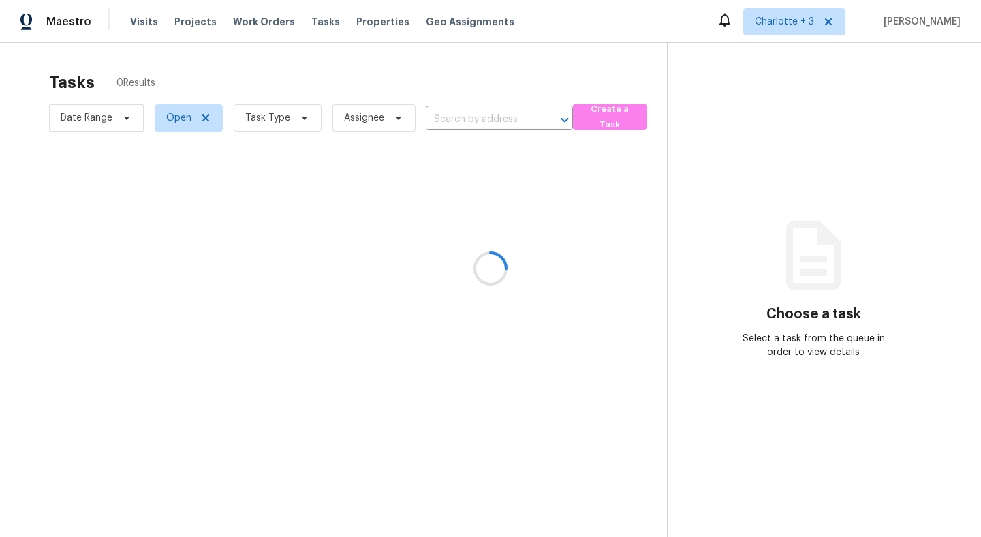
click at [459, 121] on div at bounding box center [490, 268] width 981 height 537
